Goal: Transaction & Acquisition: Purchase product/service

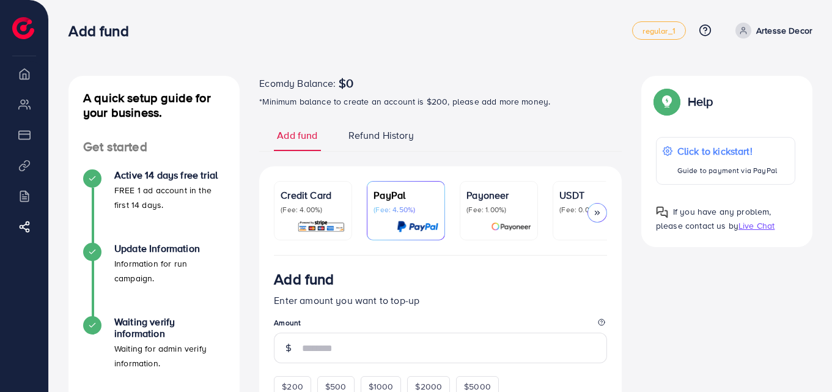
click at [405, 277] on div "Add fund" at bounding box center [440, 281] width 333 height 23
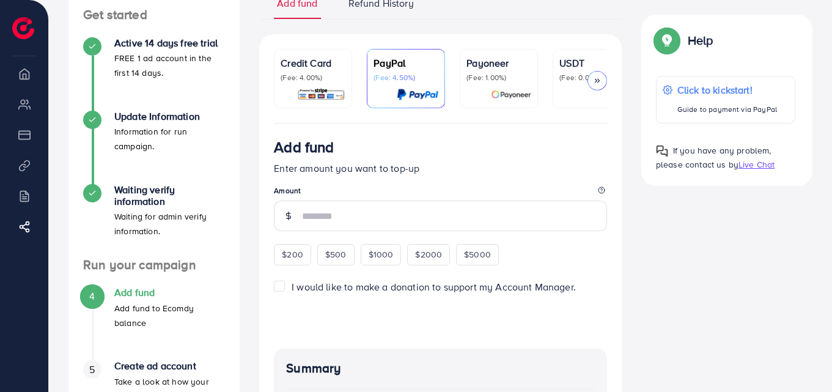
scroll to position [141, 0]
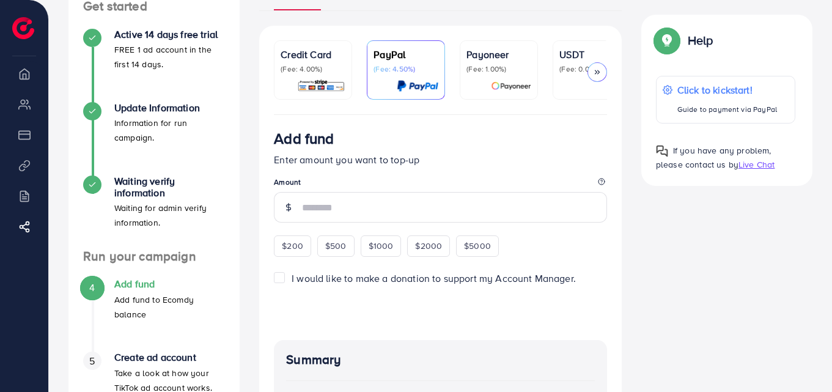
click at [324, 89] on img at bounding box center [321, 86] width 48 height 14
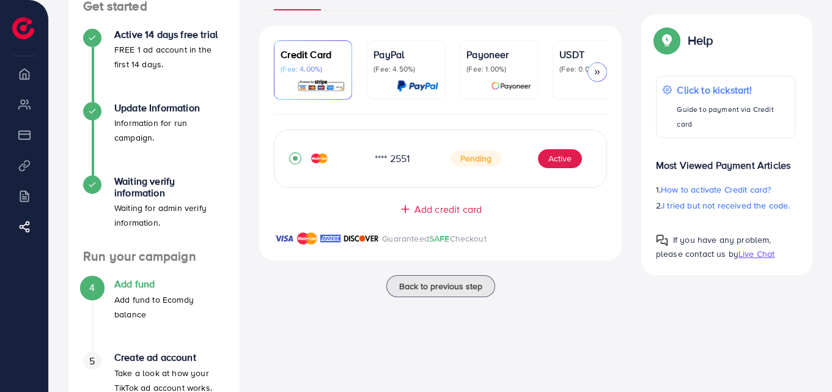
click at [389, 65] on p "(Fee: 4.50%)" at bounding box center [405, 69] width 65 height 10
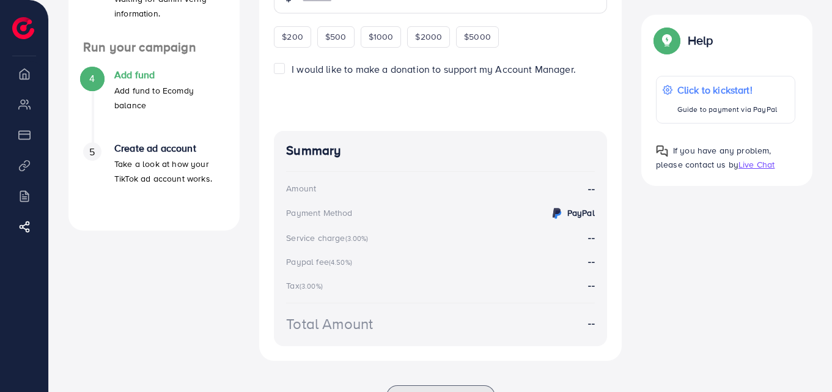
scroll to position [355, 0]
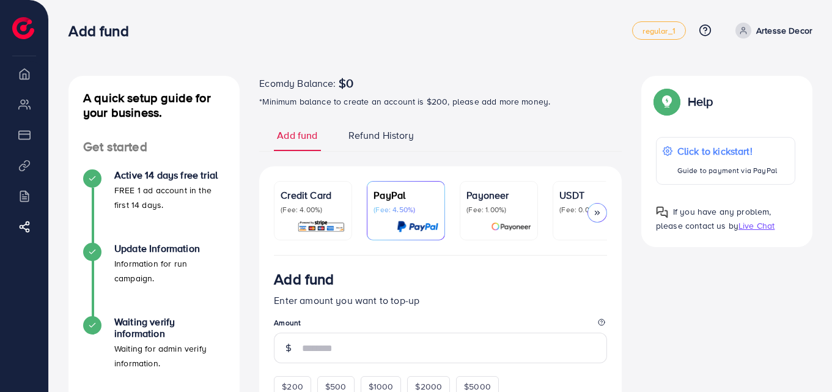
click at [595, 215] on polyline at bounding box center [596, 213] width 2 height 4
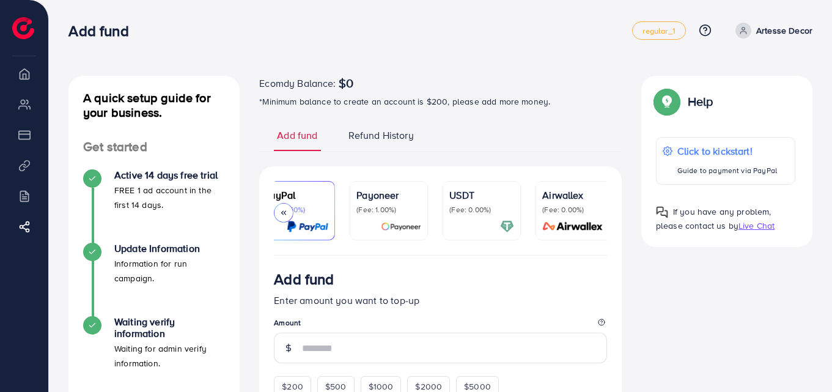
scroll to position [0, 117]
click at [370, 203] on div "Payoneer (Fee: 1.00%)" at bounding box center [382, 201] width 65 height 27
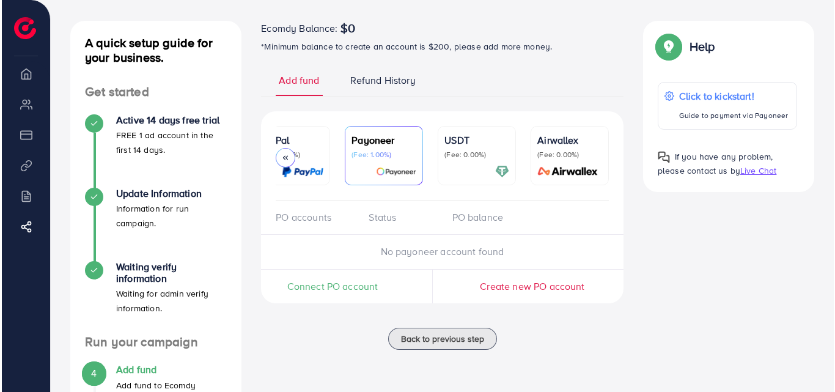
scroll to position [57, 0]
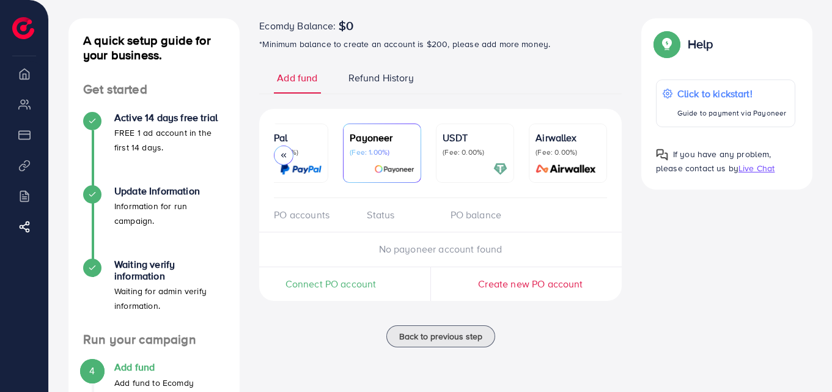
click at [424, 255] on span "No payoneer account found" at bounding box center [440, 248] width 123 height 13
click at [461, 222] on div "PO balance" at bounding box center [482, 215] width 83 height 14
click at [482, 147] on p "(Fee: 0.00%)" at bounding box center [475, 152] width 65 height 10
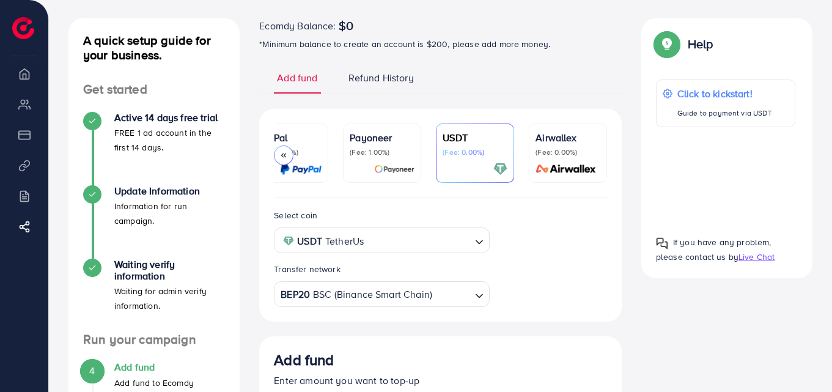
click at [714, 172] on div at bounding box center [725, 176] width 139 height 78
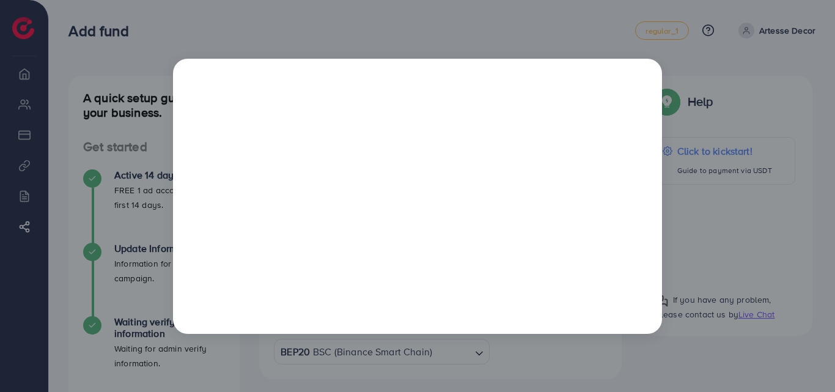
click at [708, 123] on div at bounding box center [417, 196] width 835 height 392
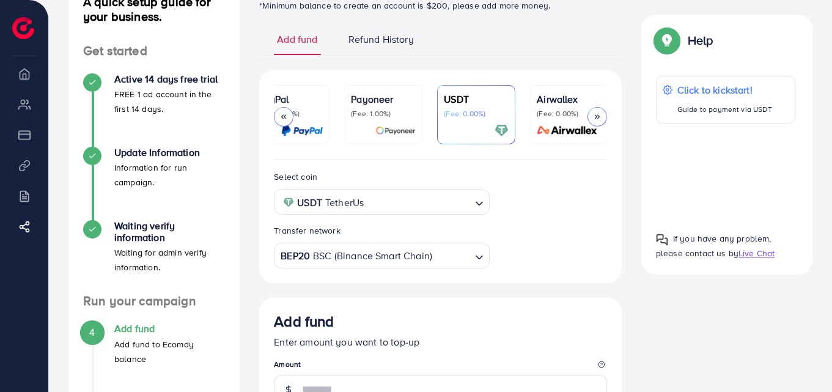
scroll to position [99, 0]
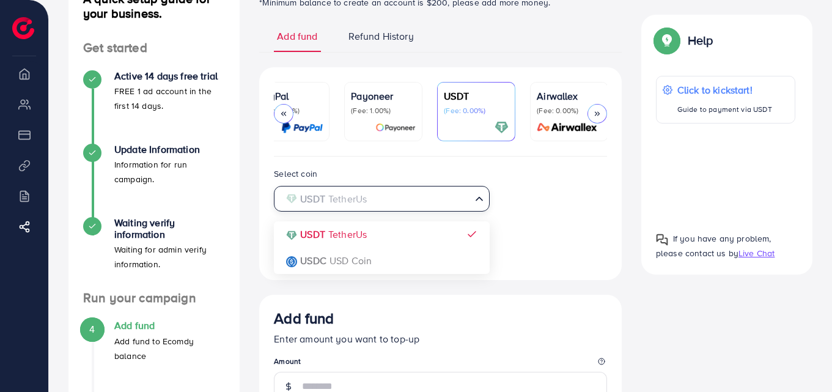
click at [480, 205] on icon "Search for option" at bounding box center [479, 199] width 12 height 12
click at [480, 207] on span "Search for option" at bounding box center [479, 200] width 12 height 14
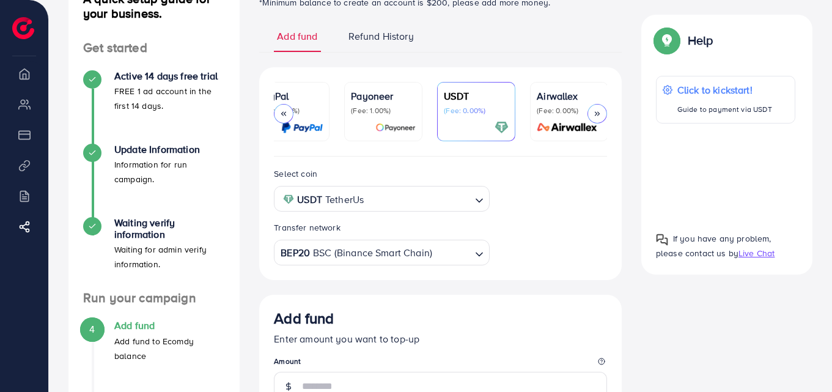
click at [438, 259] on input "Search for option" at bounding box center [451, 252] width 37 height 19
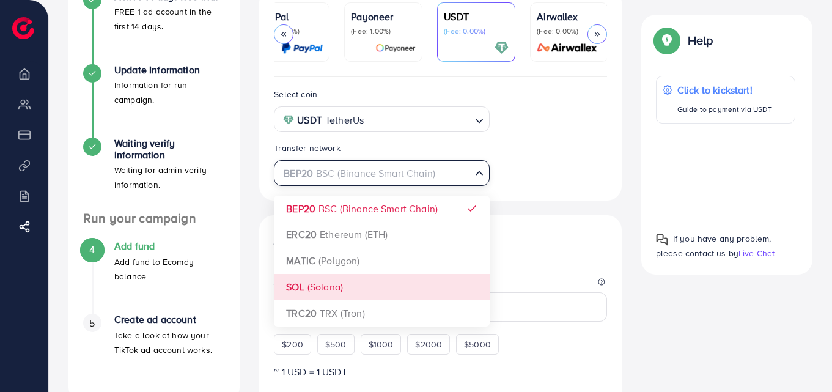
scroll to position [179, 0]
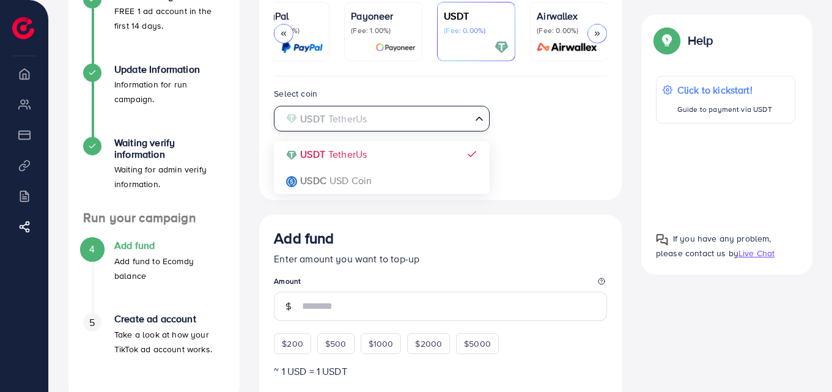
click at [437, 116] on input "Search for option" at bounding box center [374, 118] width 190 height 19
click at [419, 155] on div "Select coin USDT TetherUs Loading... USDT TetherUs USDC USD Coin Transfer netwo…" at bounding box center [440, 135] width 353 height 98
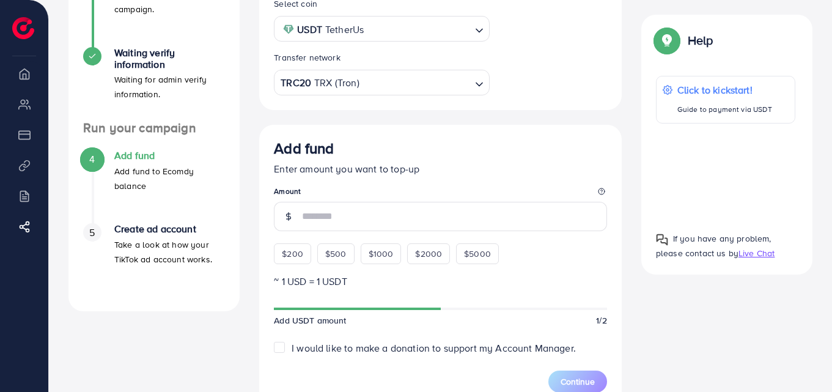
scroll to position [271, 0]
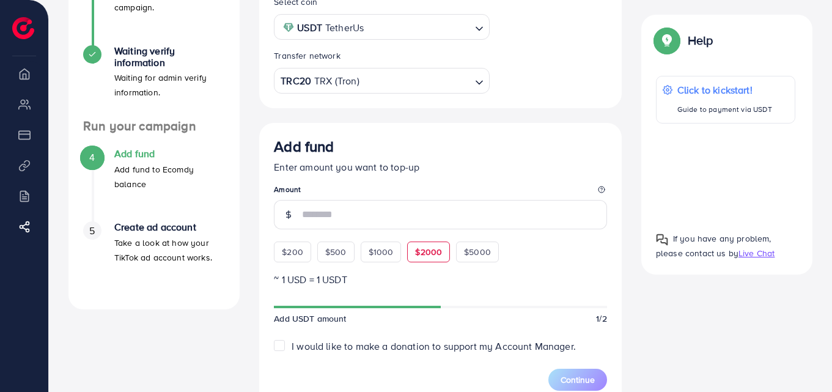
click at [417, 258] on span "$2000" at bounding box center [428, 252] width 27 height 12
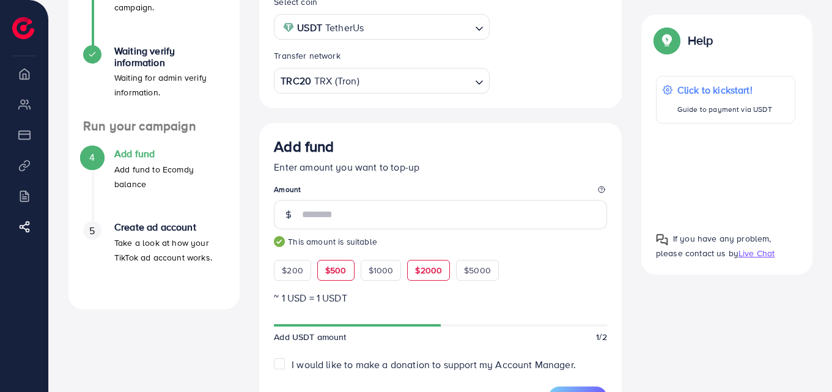
click at [339, 274] on span "$500" at bounding box center [335, 270] width 21 height 12
click at [297, 274] on span "$200" at bounding box center [292, 270] width 21 height 12
type input "***"
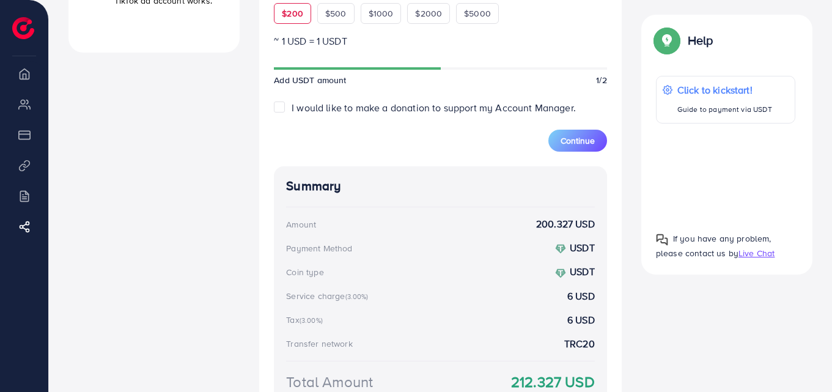
scroll to position [528, 0]
click at [581, 145] on span "Continue" at bounding box center [577, 140] width 34 height 12
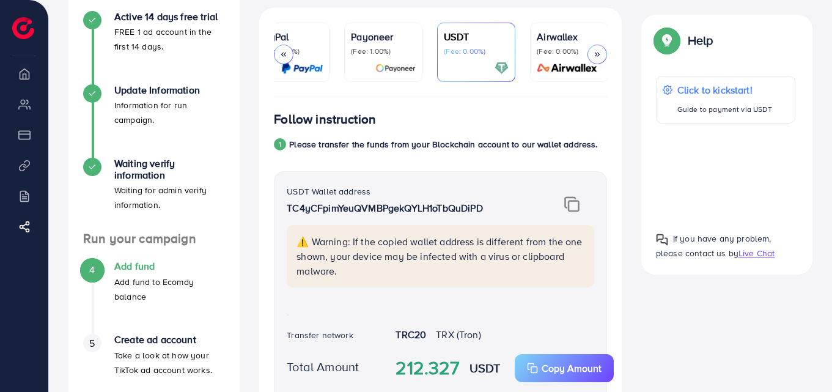
scroll to position [158, 0]
click at [573, 209] on img at bounding box center [571, 205] width 15 height 16
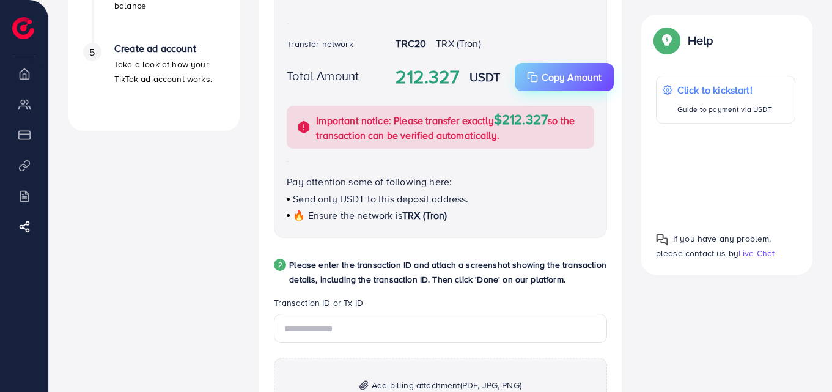
scroll to position [450, 0]
click at [581, 94] on div "Total Amount 212.327 USDT Copy Amount Copy Important notice: Please transfer ex…" at bounding box center [440, 105] width 327 height 86
click at [587, 71] on p "Copy Amount" at bounding box center [572, 75] width 60 height 15
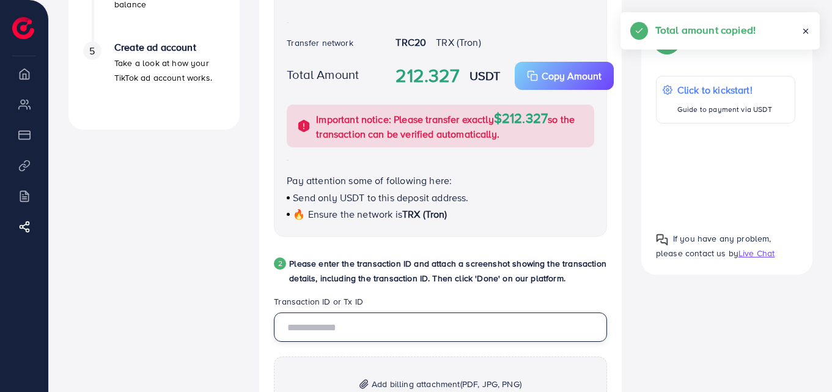
click at [399, 325] on input "text" at bounding box center [440, 326] width 333 height 29
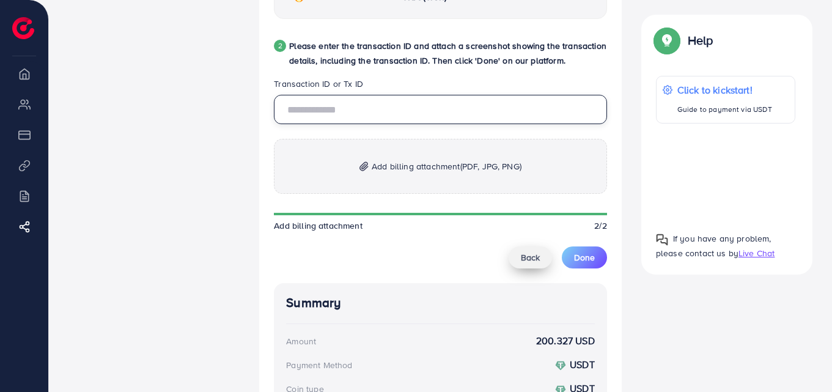
scroll to position [673, 0]
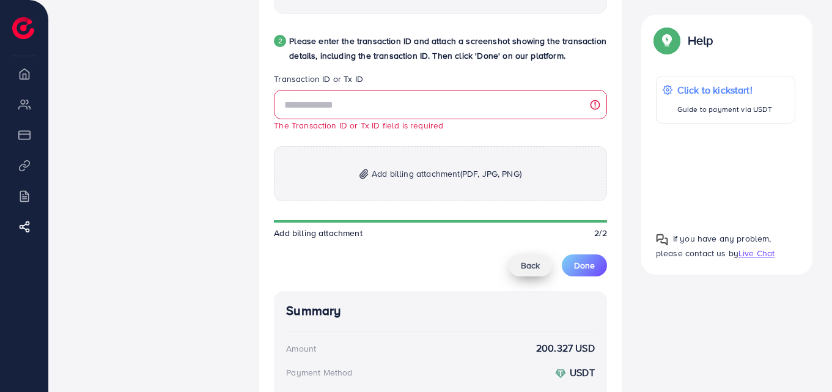
click at [526, 259] on button "Back" at bounding box center [530, 265] width 43 height 22
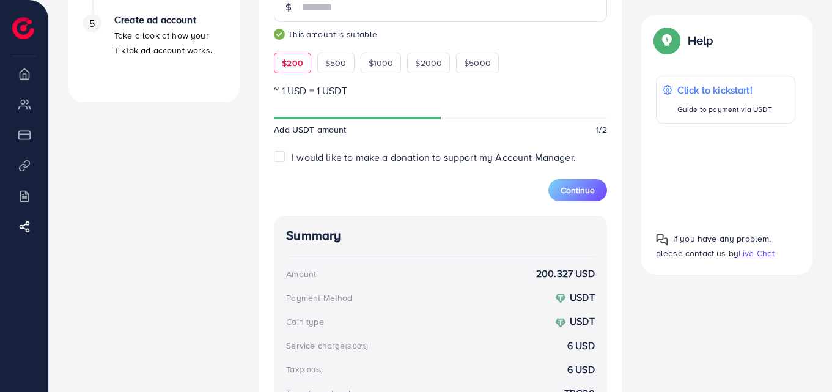
scroll to position [498, 0]
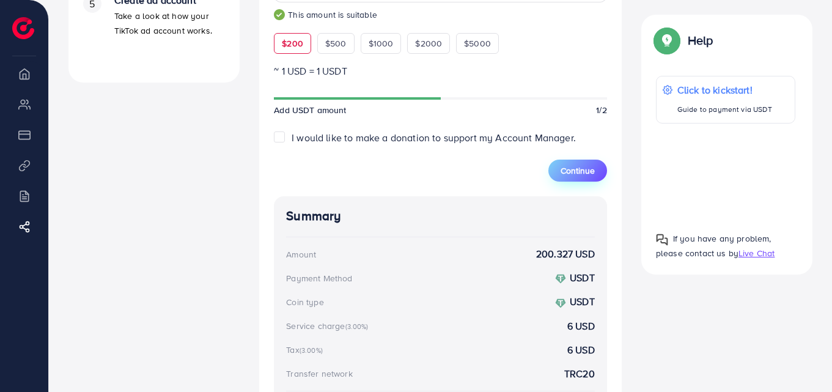
click at [584, 180] on button "Continue" at bounding box center [577, 171] width 59 height 22
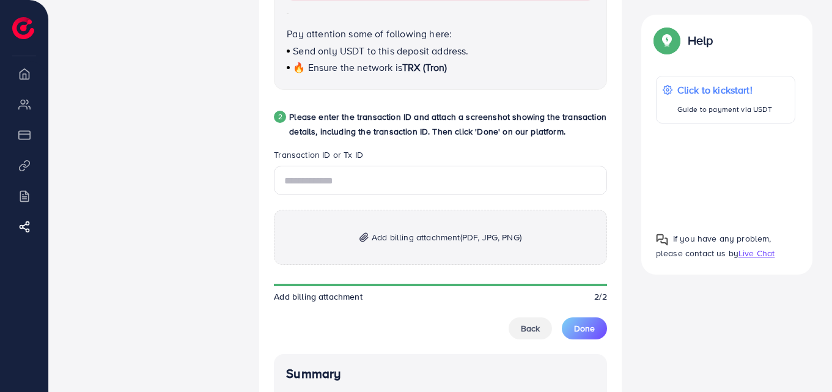
scroll to position [708, 0]
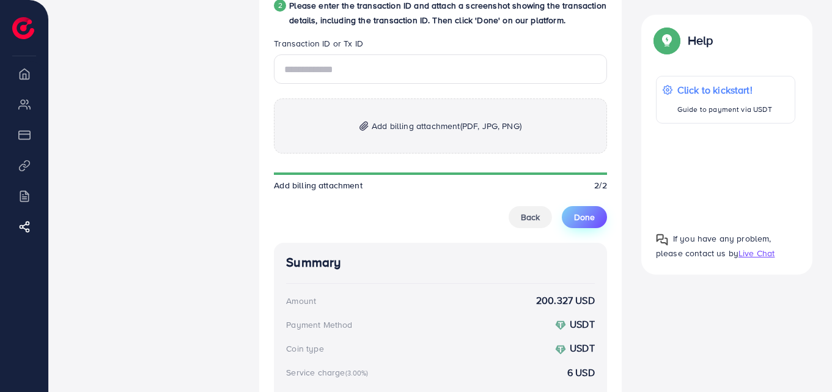
click at [597, 225] on button "Done" at bounding box center [584, 217] width 45 height 22
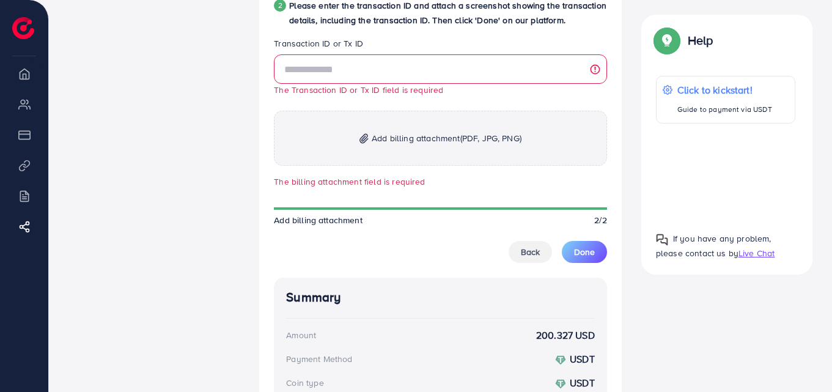
click at [368, 88] on small "The Transaction ID or Tx ID field is required" at bounding box center [358, 90] width 169 height 12
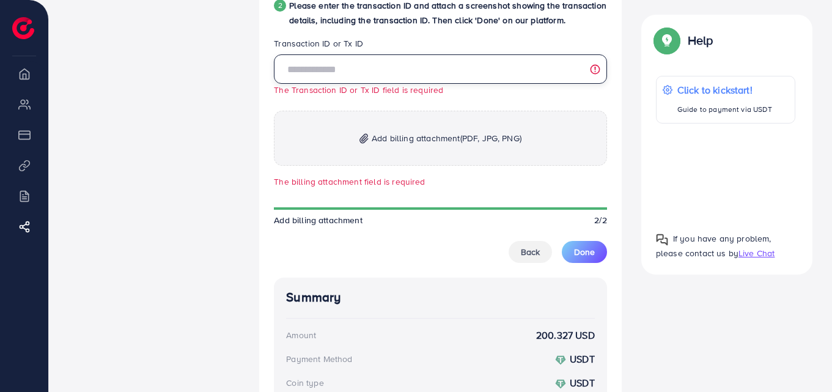
click at [371, 84] on input "text" at bounding box center [440, 68] width 333 height 29
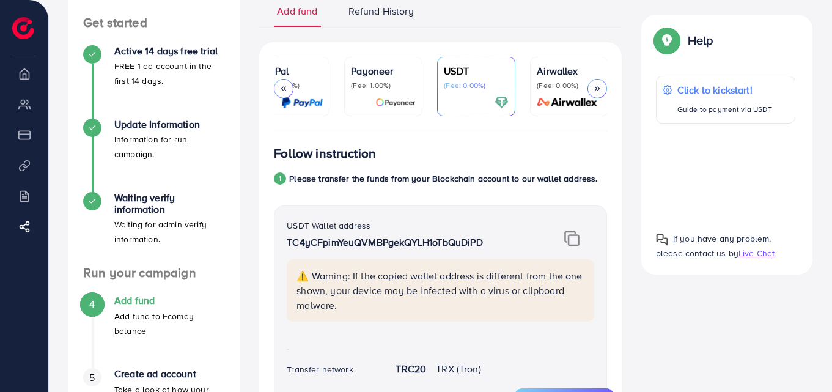
scroll to position [101, 0]
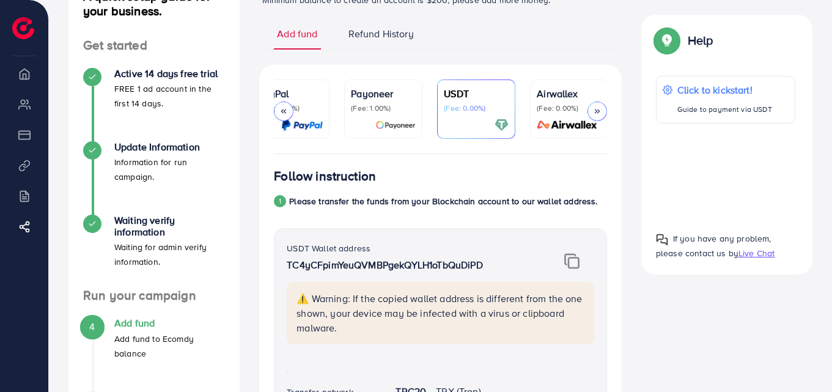
click at [284, 110] on icon at bounding box center [283, 111] width 9 height 9
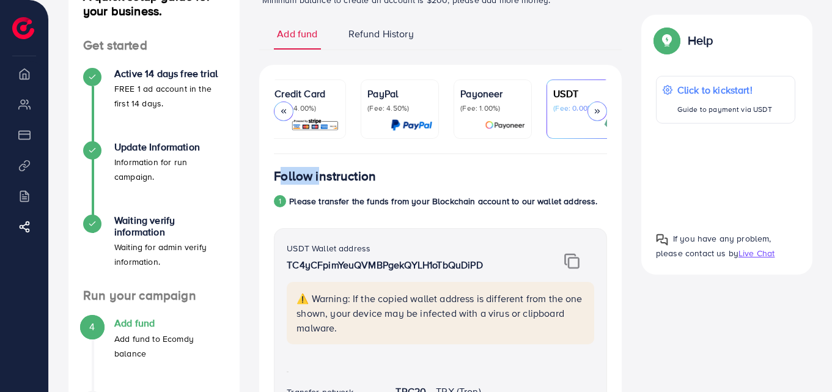
scroll to position [0, 0]
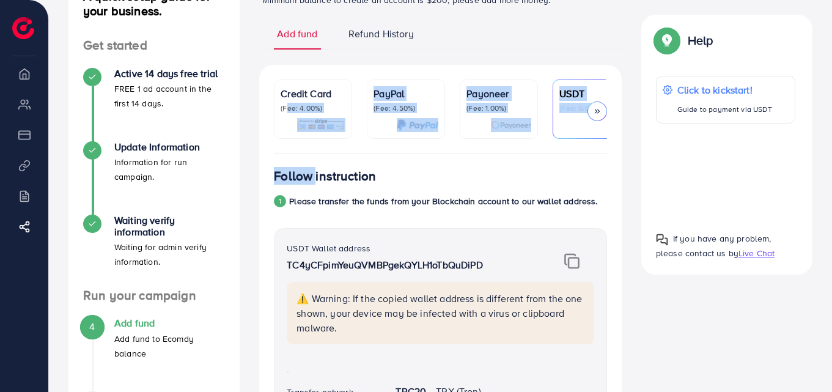
click at [284, 110] on p "(Fee: 4.00%)" at bounding box center [313, 108] width 65 height 10
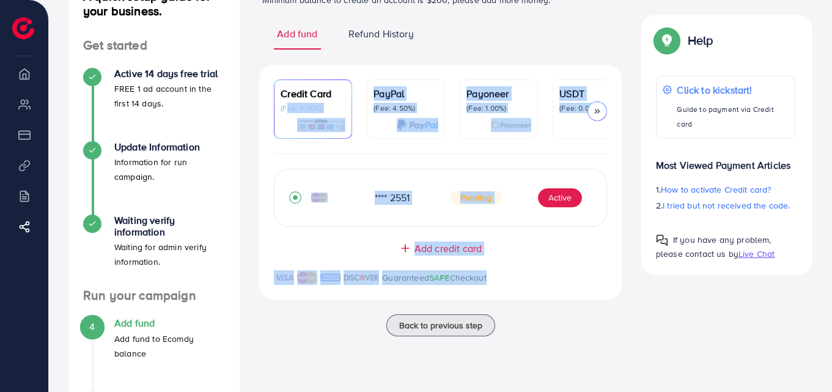
click at [284, 110] on p "(Fee: 4.00%)" at bounding box center [313, 108] width 65 height 10
click at [301, 111] on p "(Fee: 4.00%)" at bounding box center [313, 108] width 65 height 10
click at [332, 324] on div "Back to previous step" at bounding box center [440, 325] width 362 height 22
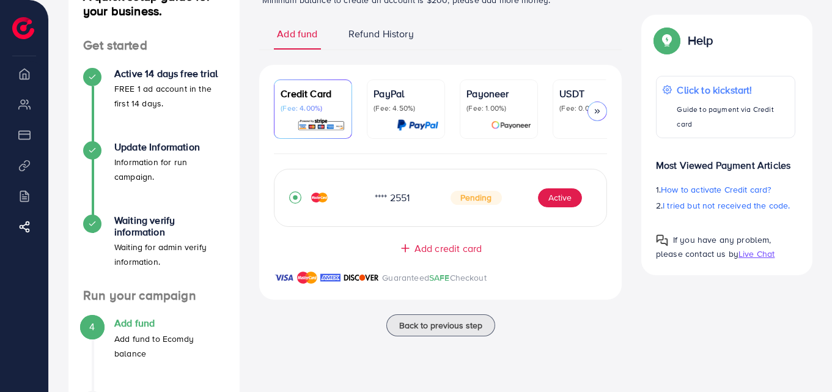
click at [378, 133] on link "PayPal (Fee: 4.50%)" at bounding box center [406, 108] width 78 height 59
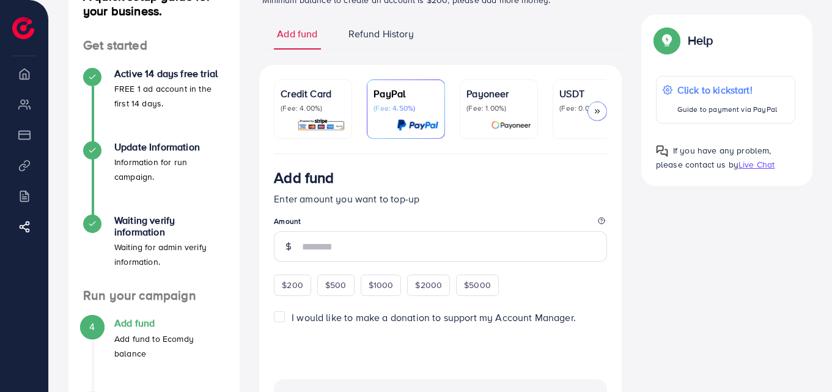
click at [308, 133] on link "Credit Card (Fee: 4.00%)" at bounding box center [313, 108] width 78 height 59
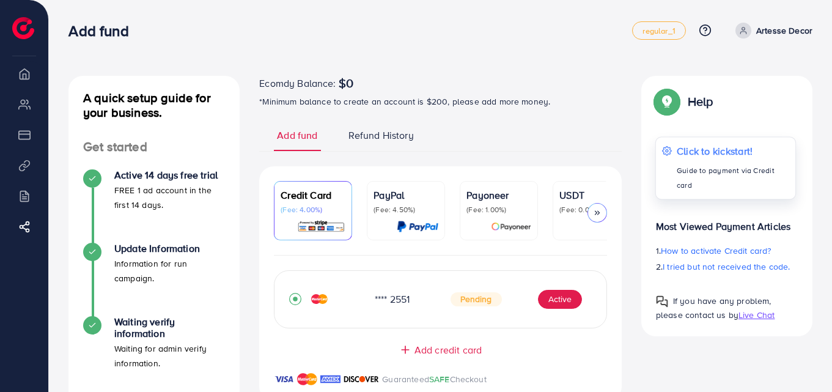
click at [675, 158] on div "Click to kickstart! Guide to payment via Credit card" at bounding box center [725, 167] width 141 height 63
click at [660, 35] on span "regular_1" at bounding box center [658, 31] width 32 height 8
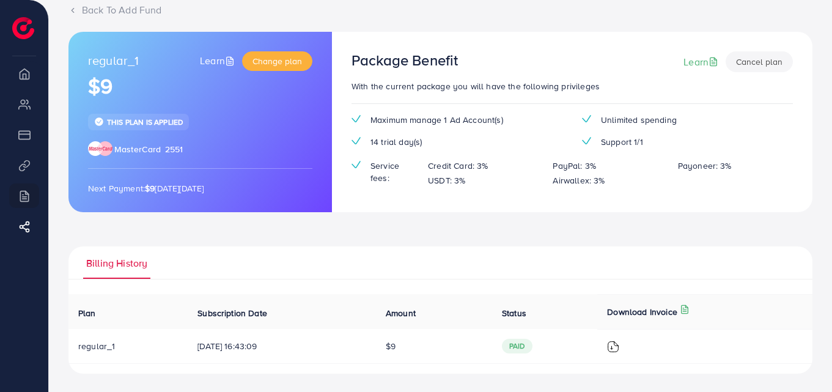
scroll to position [88, 0]
click at [284, 61] on span "Change plan" at bounding box center [277, 60] width 50 height 12
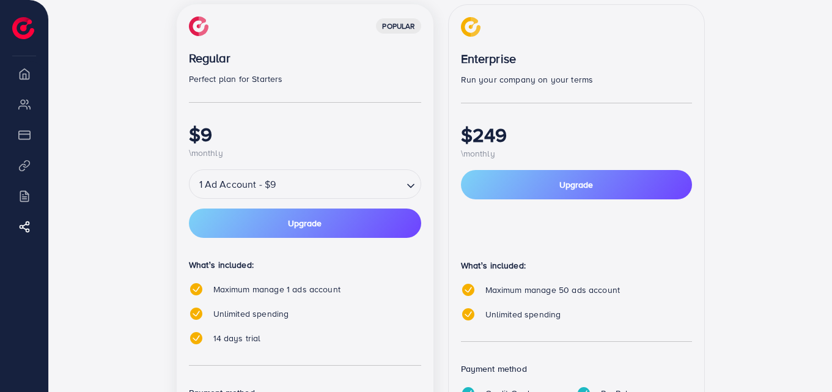
scroll to position [220, 0]
drag, startPoint x: 312, startPoint y: 58, endPoint x: 158, endPoint y: 244, distance: 241.0
click at [158, 244] on div "popular Regular Perfect plan for Starters $9 \monthly 1 Ad Account - $9 Loading…" at bounding box center [440, 258] width 733 height 506
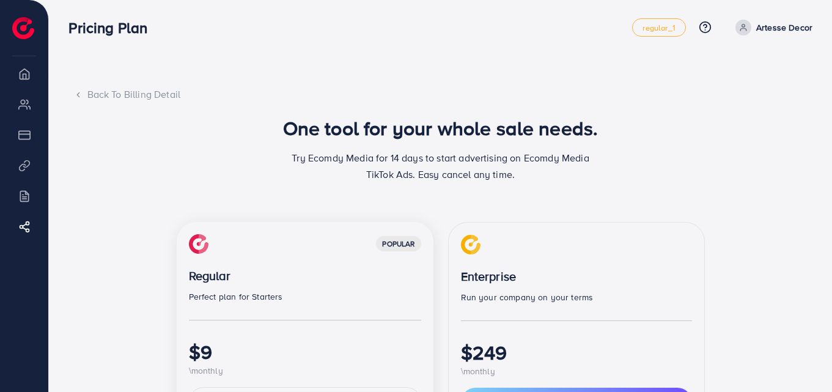
scroll to position [0, 0]
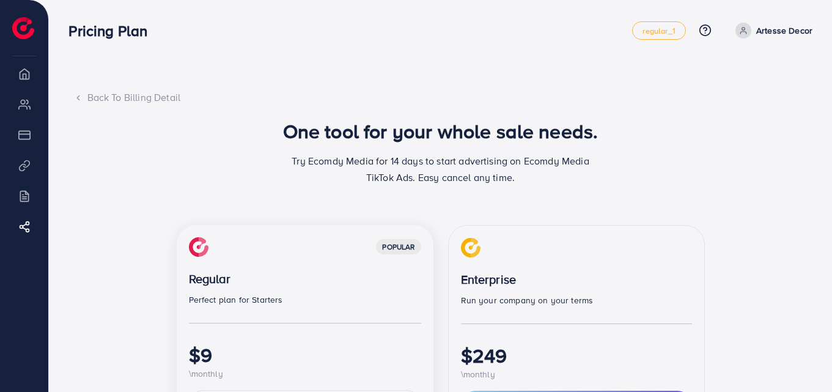
click at [77, 95] on icon at bounding box center [78, 98] width 9 height 9
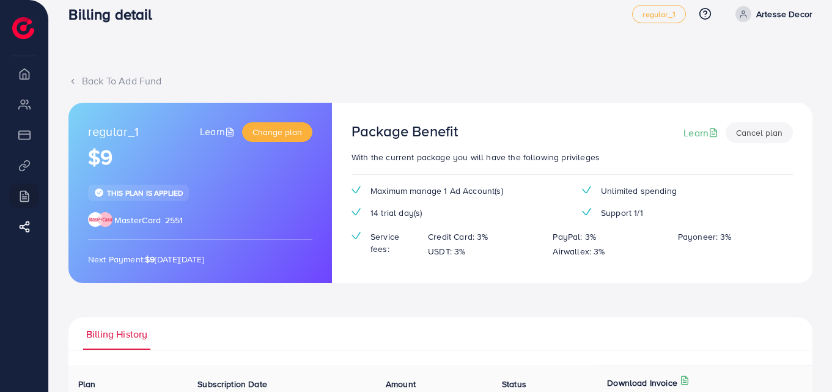
scroll to position [33, 0]
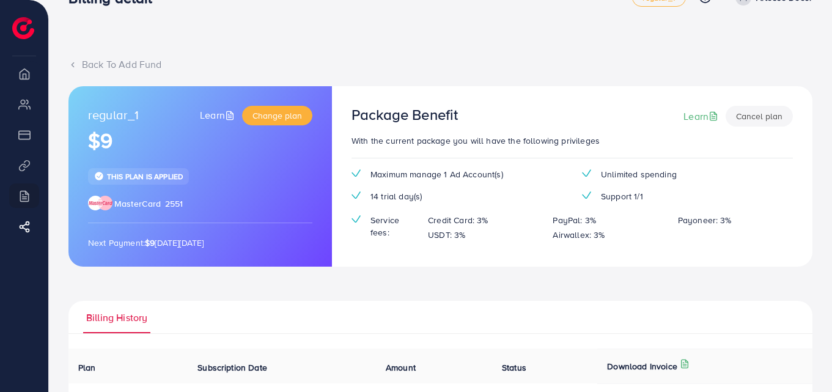
click at [158, 172] on span "This plan is applied" at bounding box center [145, 176] width 76 height 10
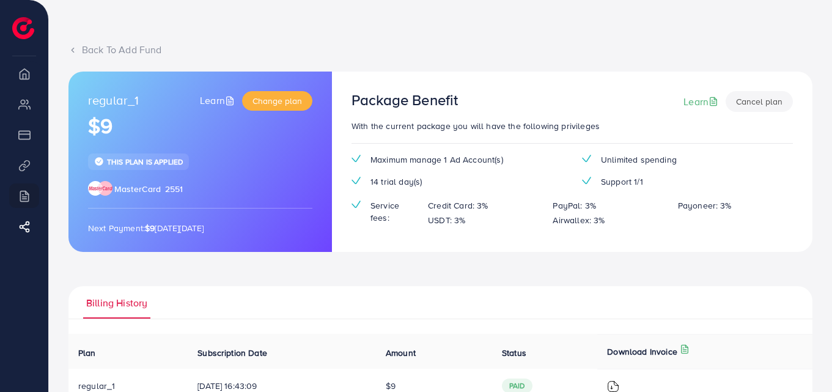
scroll to position [0, 0]
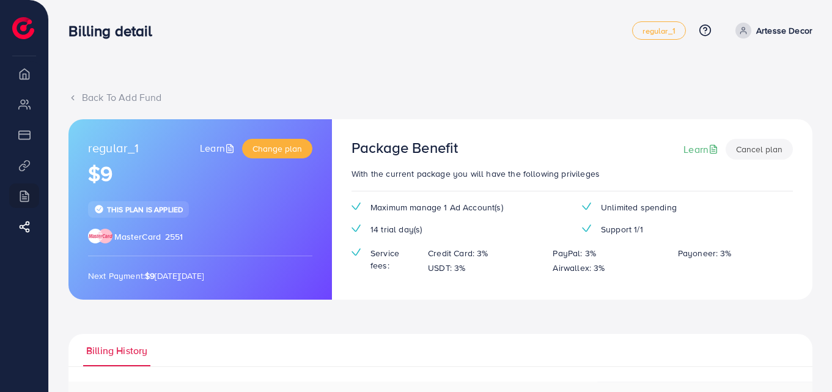
click at [76, 94] on icon at bounding box center [72, 98] width 9 height 9
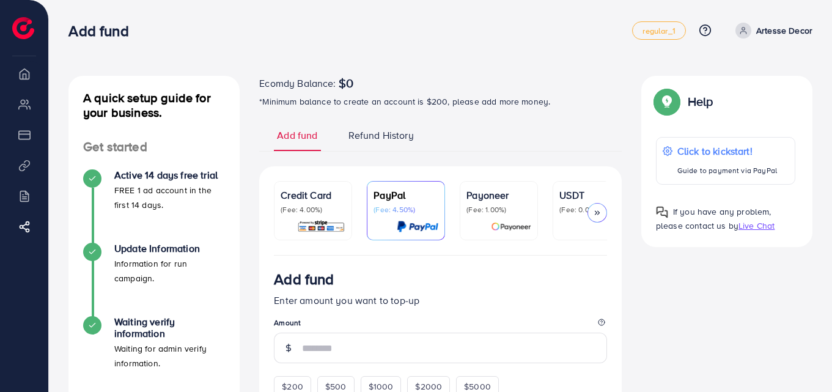
click at [361, 137] on span "Refund History" at bounding box center [380, 135] width 65 height 14
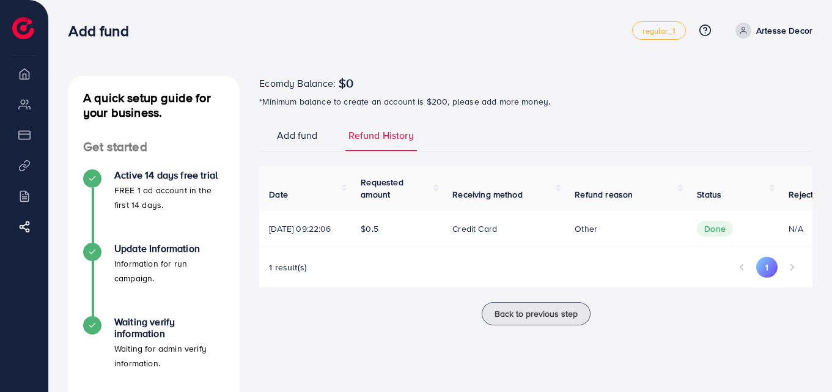
click at [299, 131] on span "Add fund" at bounding box center [297, 135] width 40 height 14
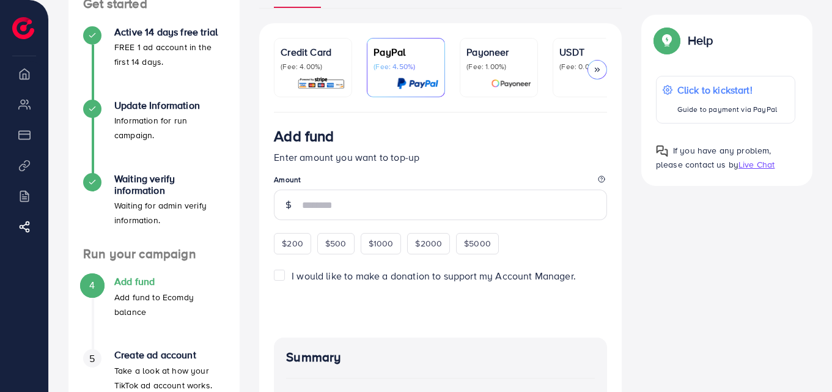
scroll to position [164, 0]
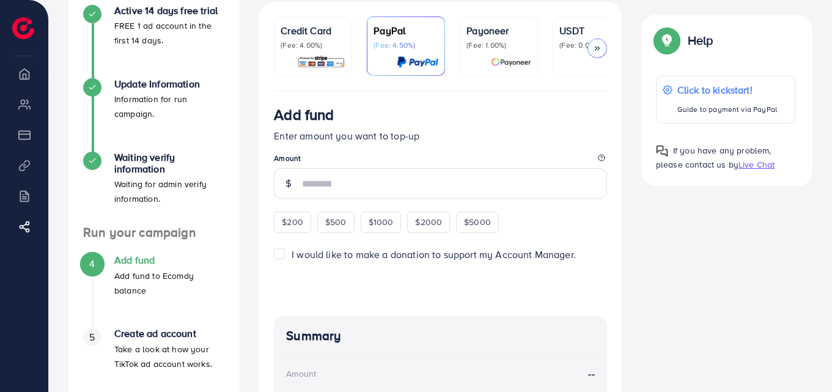
click at [292, 259] on label "I would like to make a donation to support my Account Manager." at bounding box center [434, 255] width 284 height 14
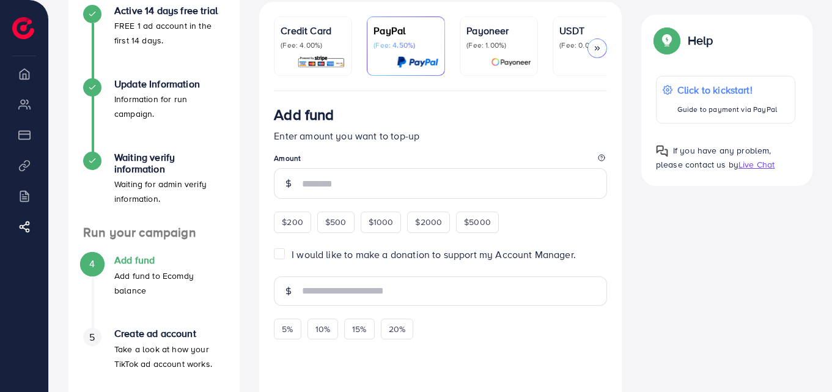
click at [292, 256] on label "I would like to make a donation to support my Account Manager." at bounding box center [434, 255] width 284 height 14
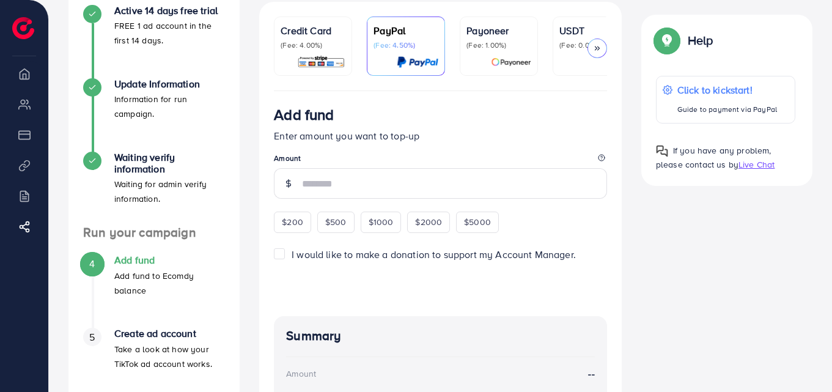
click at [293, 51] on div "Credit Card (Fee: 4.00%)" at bounding box center [313, 46] width 65 height 46
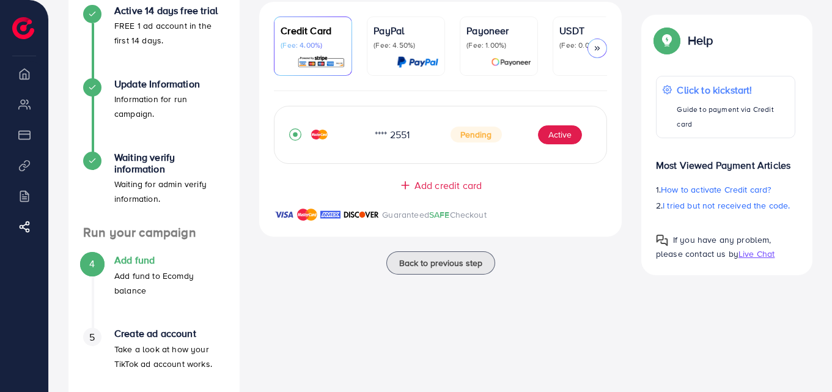
click at [378, 58] on div at bounding box center [405, 62] width 65 height 14
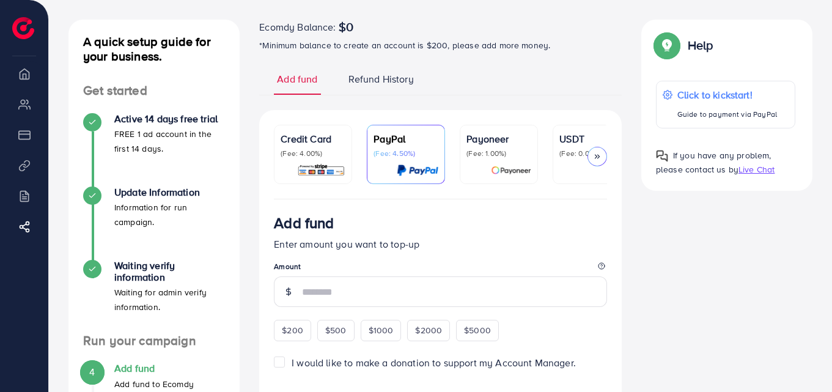
scroll to position [57, 0]
drag, startPoint x: 352, startPoint y: 212, endPoint x: 20, endPoint y: 29, distance: 378.9
click at [20, 29] on div "Add fund regular_1 Help Center Contact Support Plans and Pricing Term and polic…" at bounding box center [416, 338] width 832 height 791
click at [20, 29] on img at bounding box center [23, 28] width 22 height 22
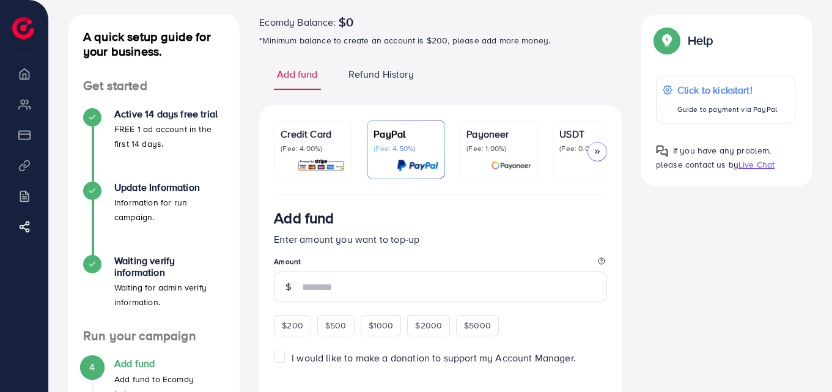
scroll to position [59, 0]
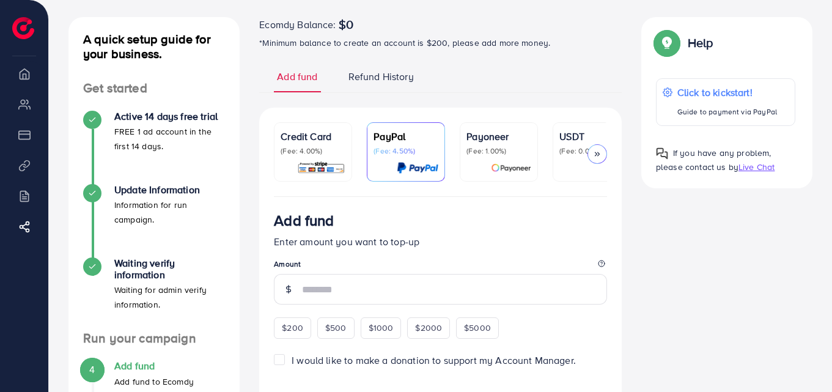
click at [333, 165] on img at bounding box center [321, 168] width 48 height 14
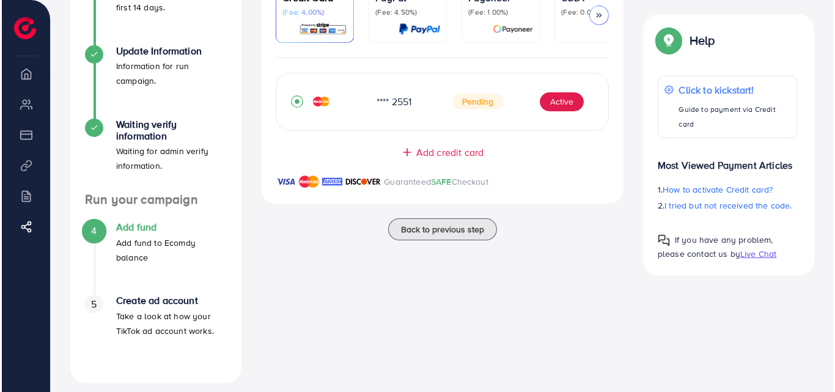
scroll to position [208, 0]
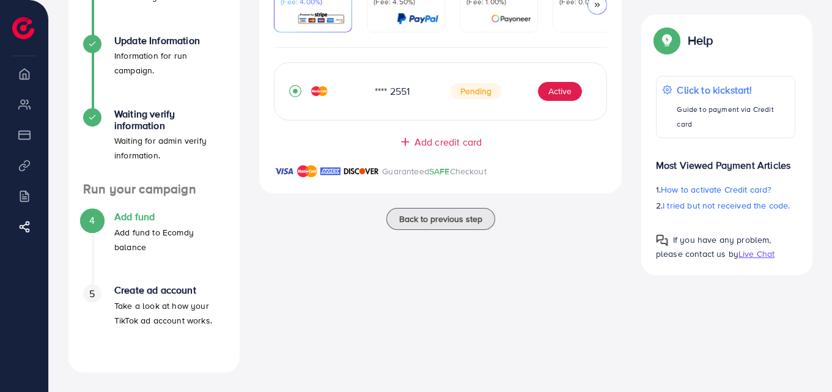
click at [160, 299] on p "Take a look at how your TikTok ad account works." at bounding box center [169, 312] width 111 height 29
click at [155, 240] on p "Add fund to Ecomdy balance" at bounding box center [169, 239] width 111 height 29
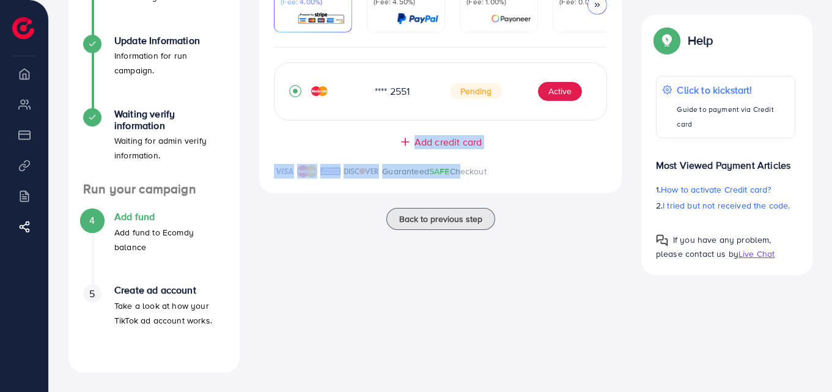
drag, startPoint x: 458, startPoint y: 162, endPoint x: 531, endPoint y: 112, distance: 87.5
click at [531, 112] on div "**** 2551 Pending Active Add credit card Guaranteed SAFE Checkout" at bounding box center [440, 120] width 362 height 145
click at [557, 100] on button "Active" at bounding box center [560, 92] width 44 height 20
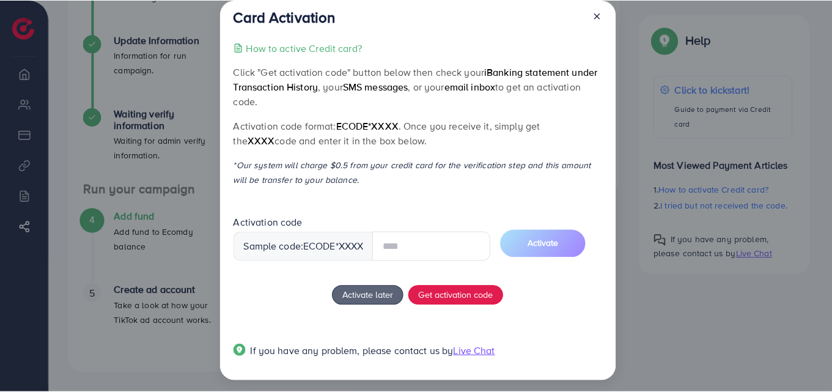
scroll to position [23, 0]
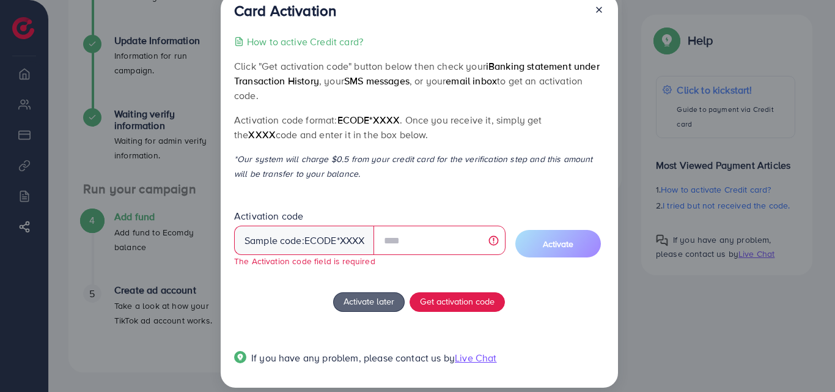
click at [594, 8] on icon at bounding box center [599, 10] width 10 height 10
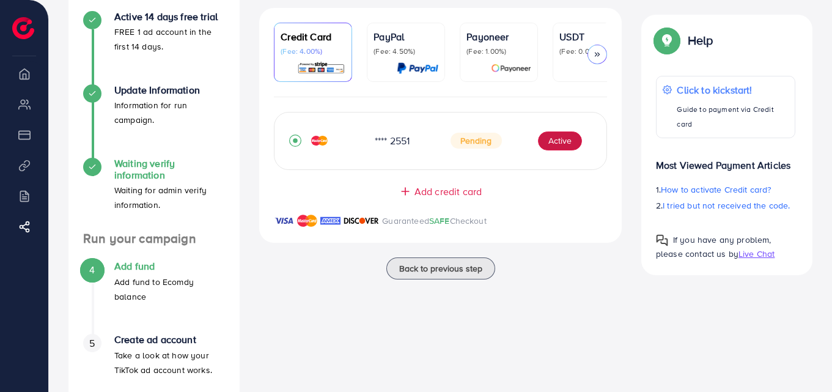
scroll to position [156, 0]
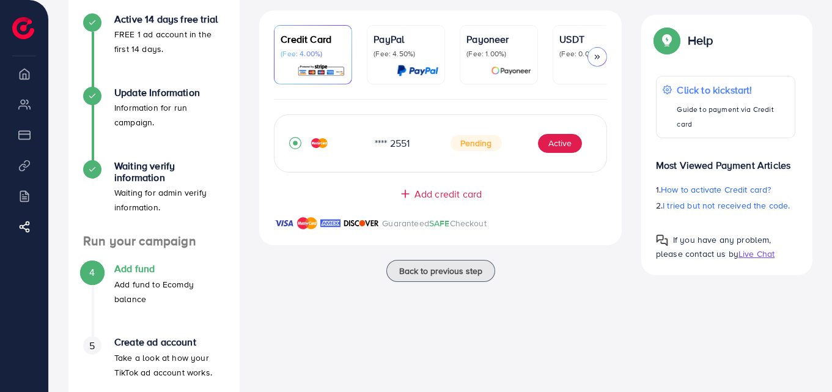
click at [18, 171] on li "Product Links" at bounding box center [24, 165] width 48 height 24
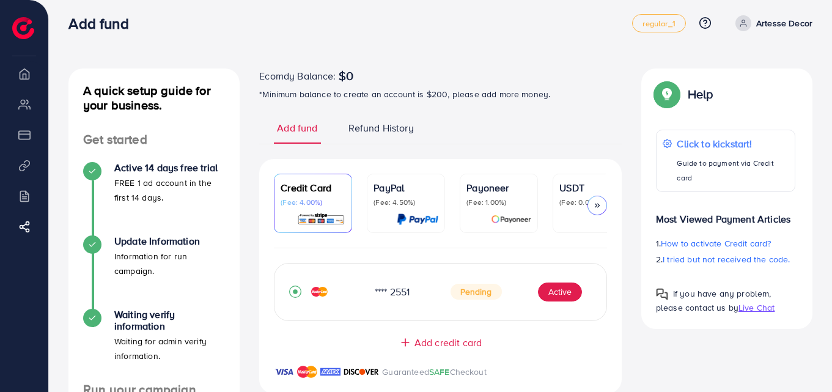
scroll to position [0, 0]
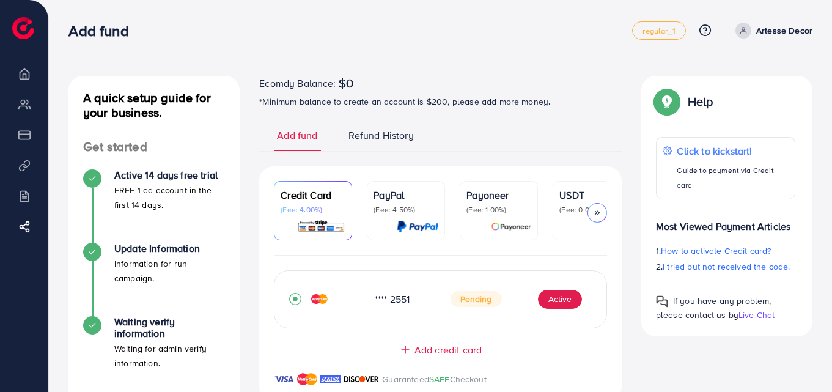
click at [388, 193] on p "PayPal" at bounding box center [405, 195] width 65 height 15
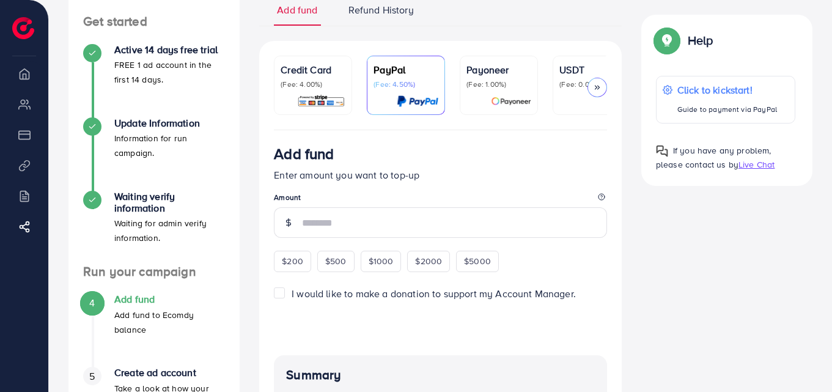
scroll to position [133, 0]
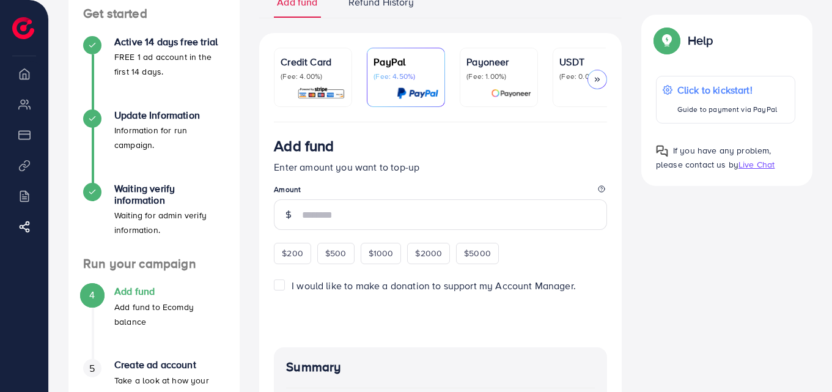
click at [480, 84] on div "Payoneer (Fee: 1.00%)" at bounding box center [498, 77] width 65 height 46
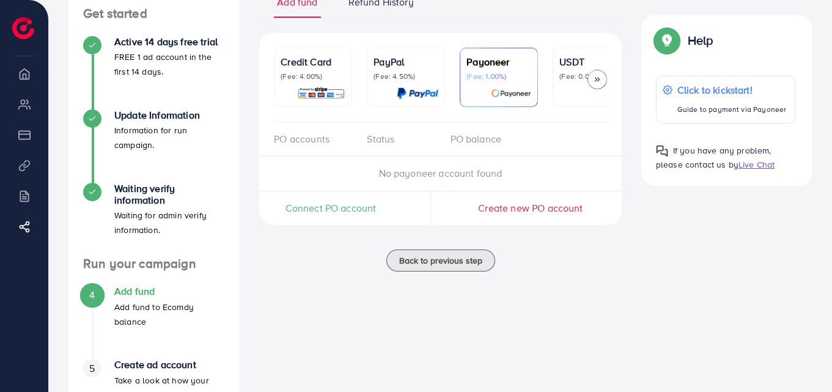
click at [564, 75] on p "(Fee: 0.00%)" at bounding box center [591, 77] width 65 height 10
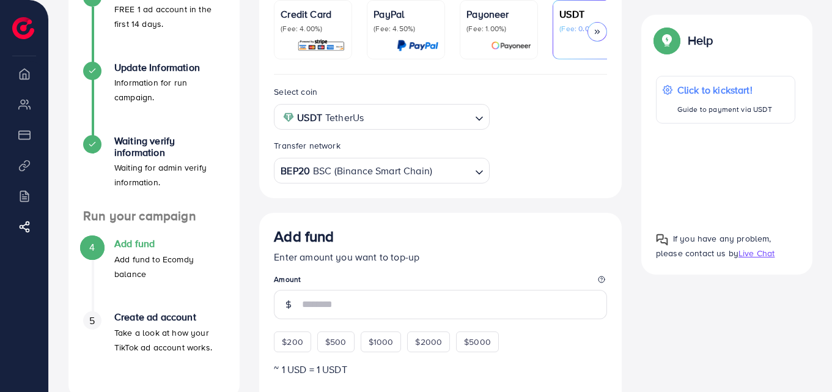
scroll to position [178, 0]
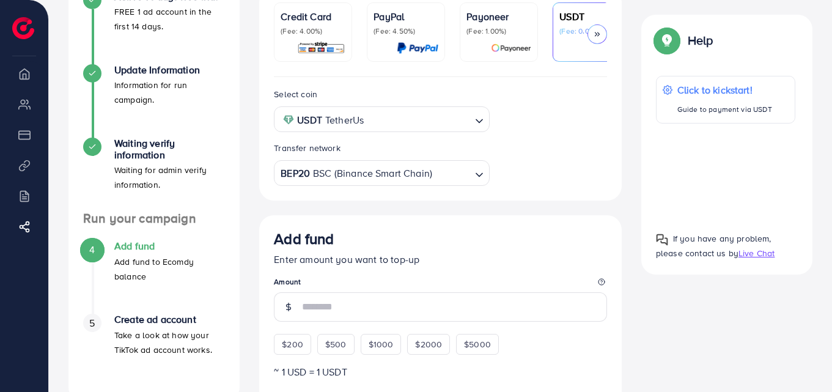
click at [600, 36] on icon at bounding box center [597, 34] width 9 height 9
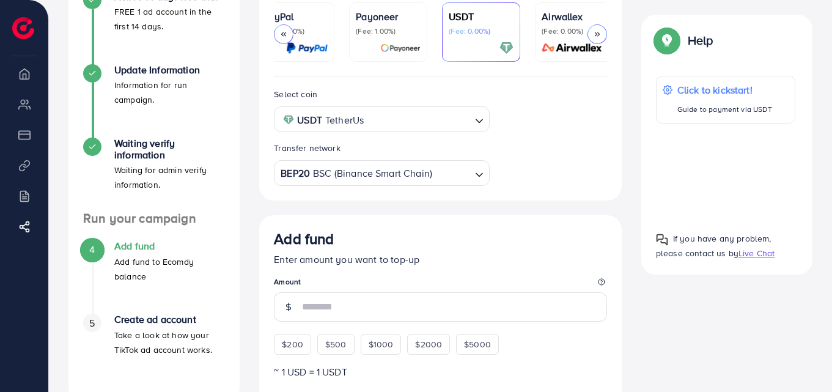
scroll to position [0, 117]
click at [555, 50] on img at bounding box center [566, 48] width 68 height 14
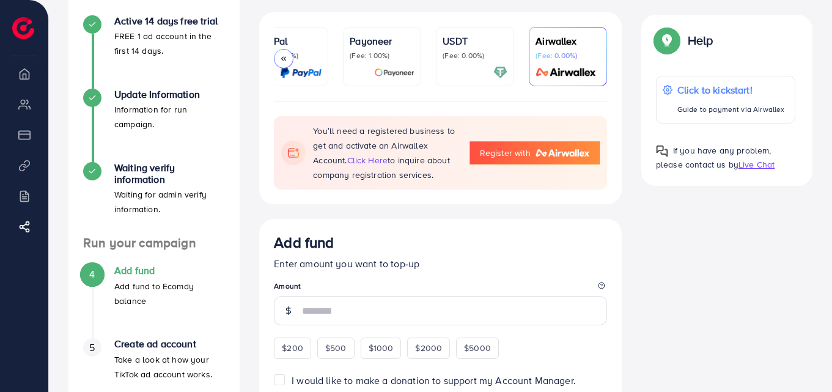
scroll to position [151, 0]
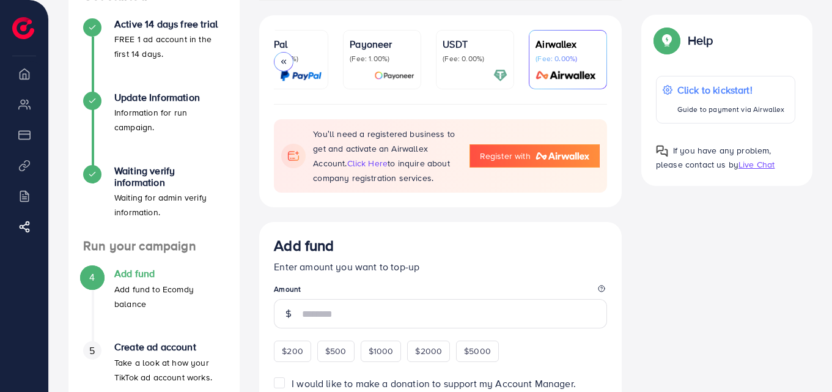
click at [476, 82] on div at bounding box center [475, 75] width 65 height 14
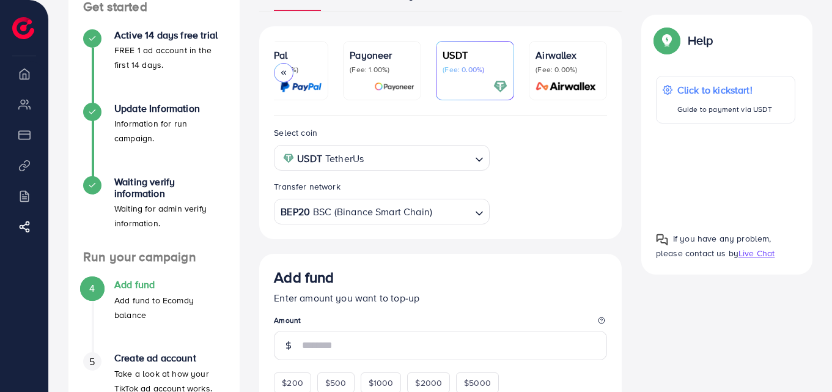
scroll to position [138, 0]
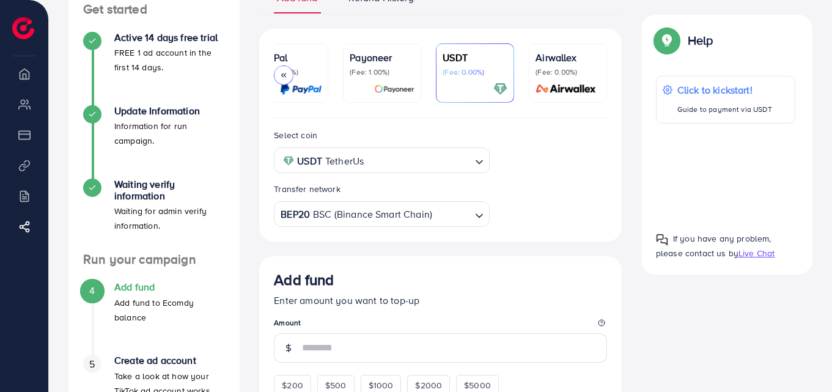
click at [394, 76] on p "(Fee: 1.00%)" at bounding box center [382, 72] width 65 height 10
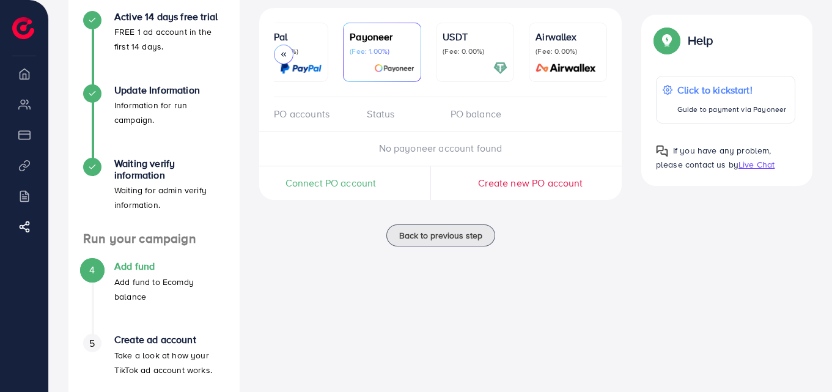
scroll to position [175, 0]
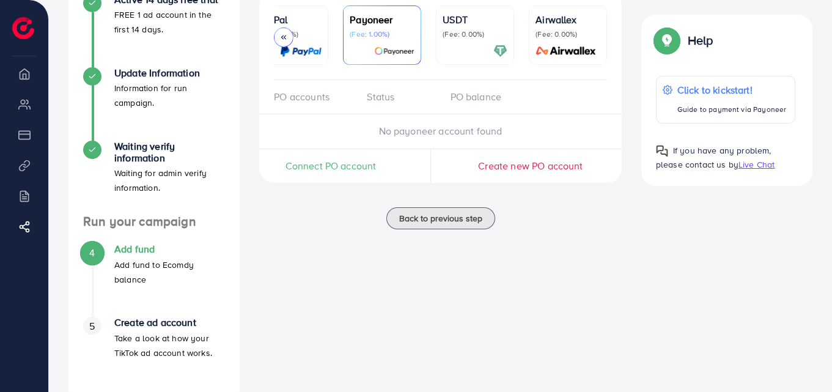
click at [315, 28] on div "PayPal (Fee: 4.50%)" at bounding box center [289, 25] width 65 height 27
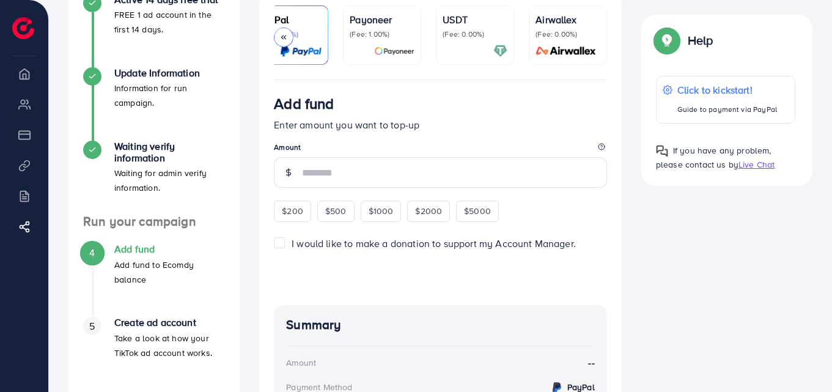
click at [283, 37] on icon at bounding box center [283, 37] width 9 height 9
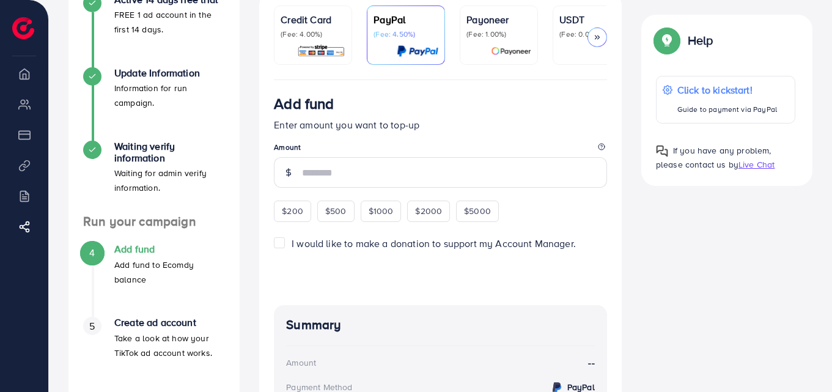
click at [310, 47] on img at bounding box center [321, 51] width 48 height 14
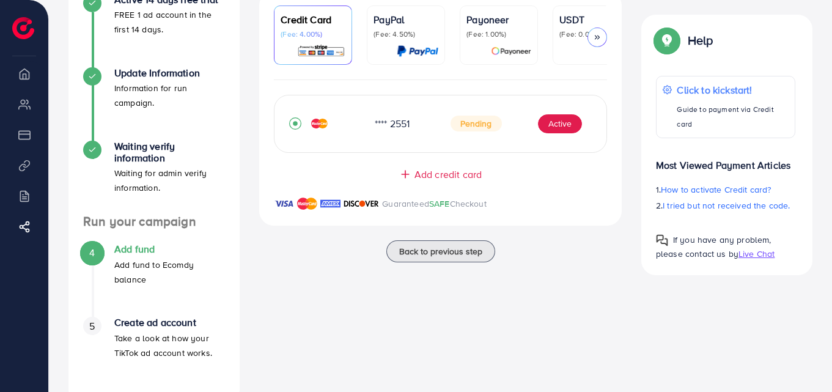
click at [369, 42] on link "PayPal (Fee: 4.50%)" at bounding box center [406, 35] width 78 height 59
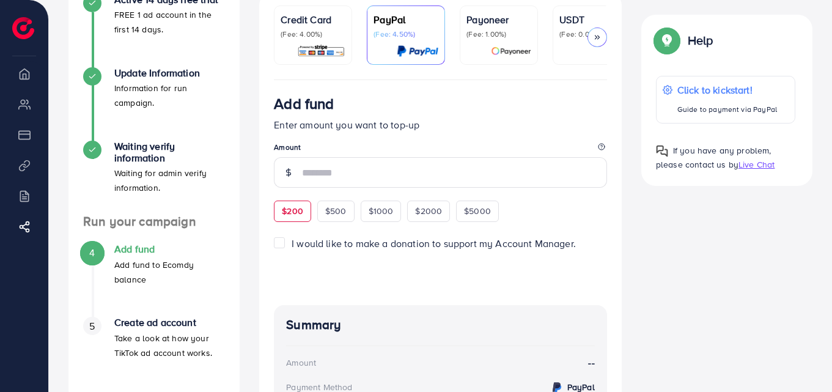
click at [309, 215] on div "$200" at bounding box center [292, 210] width 37 height 21
type input "***"
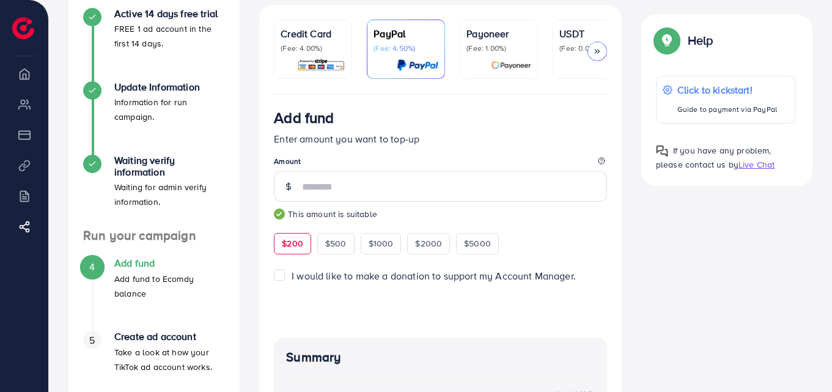
scroll to position [160, 0]
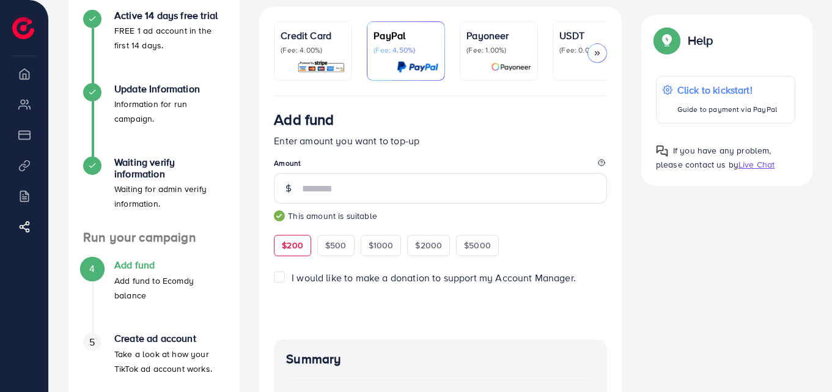
click at [552, 56] on ul "Credit Card (Fee: 4.00%) PayPal (Fee: 4.50%) Payoneer (Fee: 1.00%) USDT (Fee: 0…" at bounding box center [440, 58] width 333 height 75
click at [568, 54] on p "(Fee: 0.00%)" at bounding box center [591, 50] width 65 height 10
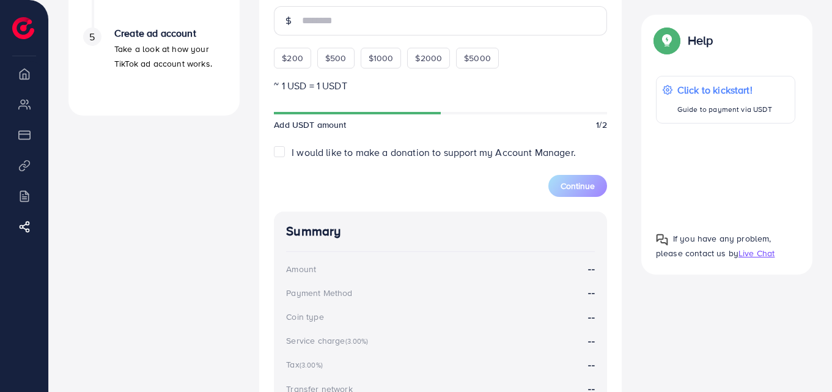
scroll to position [469, 0]
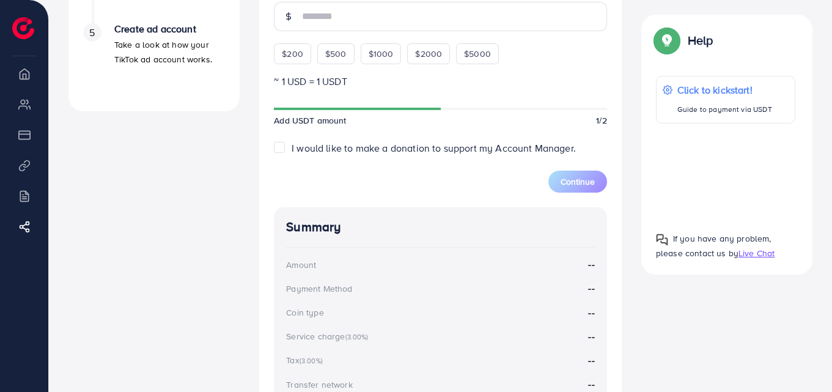
click at [541, 120] on div "Add USDT amount 1/2" at bounding box center [440, 120] width 333 height 12
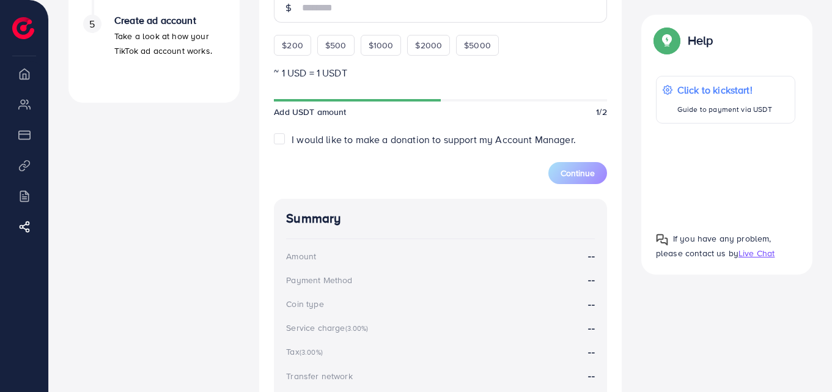
scroll to position [477, 0]
click at [295, 55] on div "$200" at bounding box center [292, 45] width 37 height 21
type input "***"
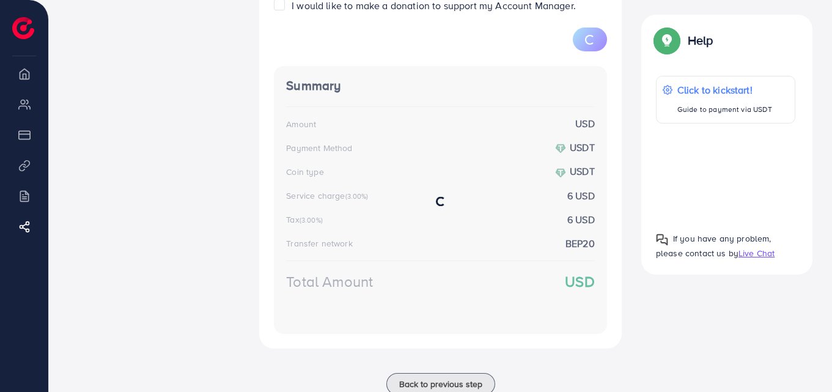
scroll to position [629, 0]
click at [336, 147] on div at bounding box center [440, 201] width 333 height 268
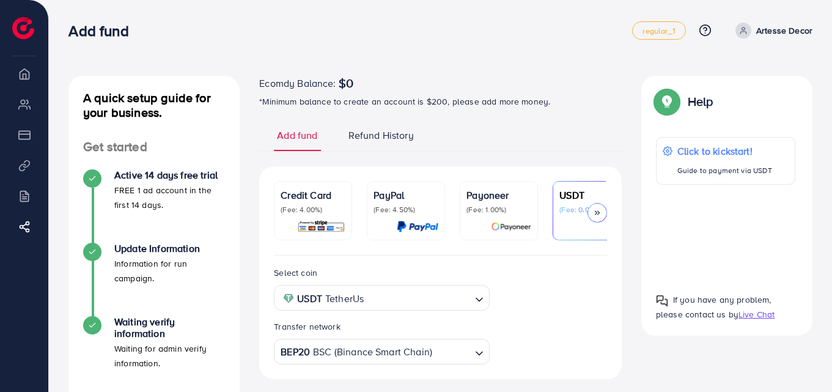
scroll to position [106, 0]
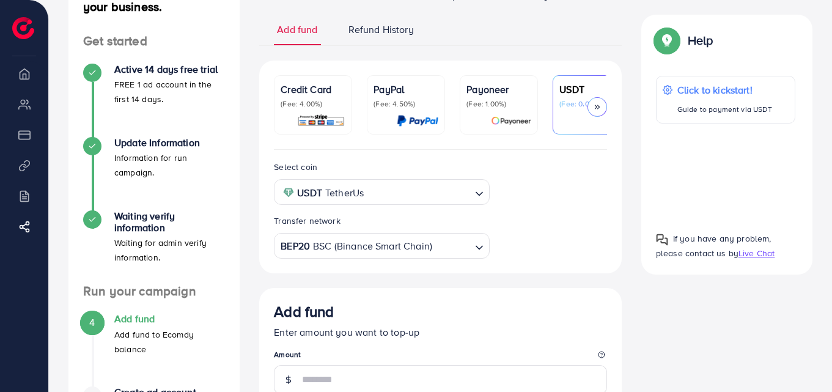
click at [287, 93] on p "Credit Card" at bounding box center [313, 89] width 65 height 15
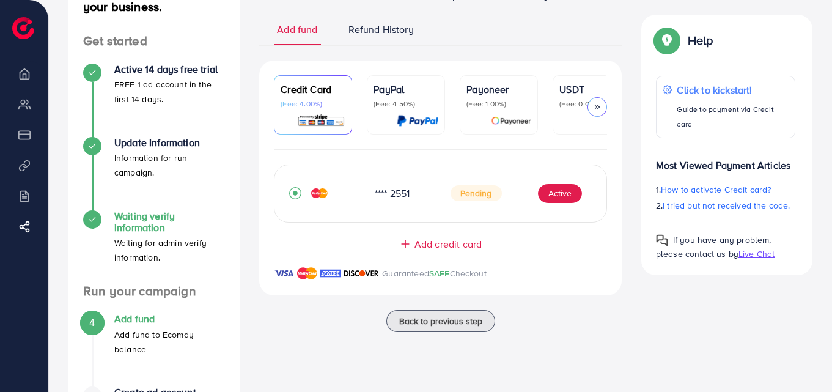
click at [126, 231] on h4 "Waiting verify information" at bounding box center [169, 221] width 111 height 23
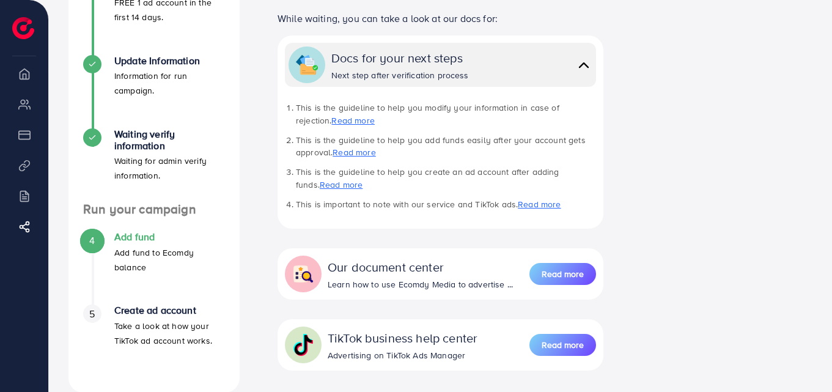
scroll to position [200, 0]
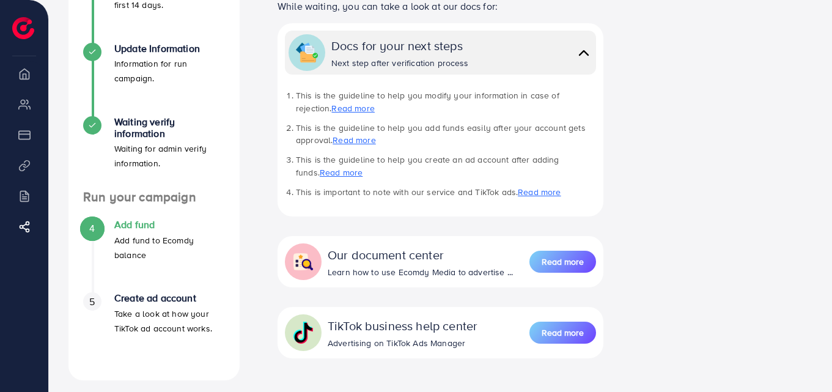
click at [134, 228] on h4 "Add fund" at bounding box center [169, 225] width 111 height 12
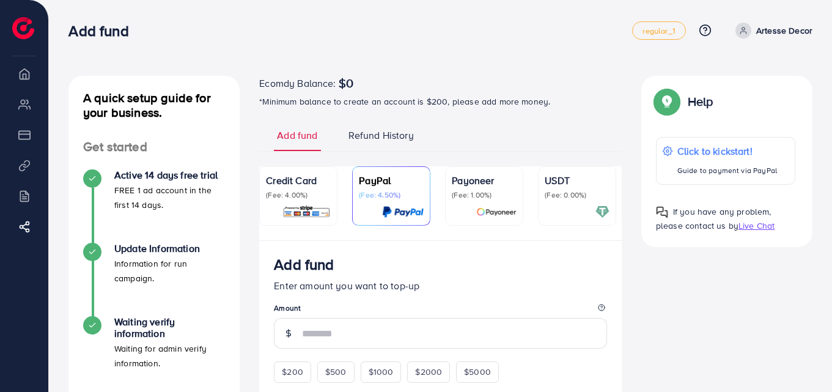
click at [151, 188] on p "FREE 1 ad account in the first 14 days." at bounding box center [169, 197] width 111 height 29
click at [161, 180] on h4 "Active 14 days free trial" at bounding box center [169, 175] width 111 height 12
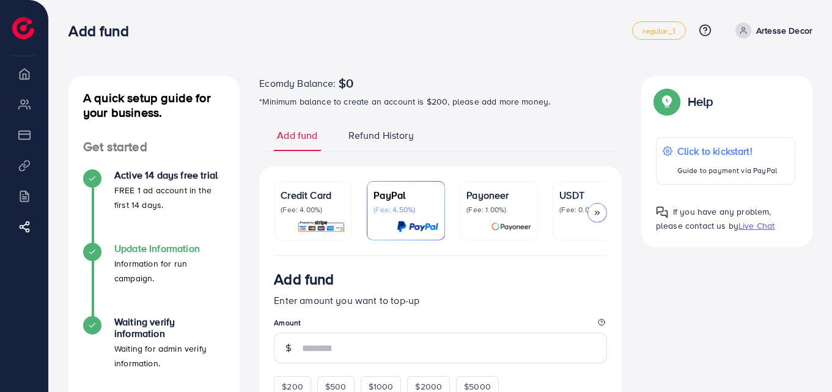
click at [145, 263] on p "Information for run campaign." at bounding box center [169, 270] width 111 height 29
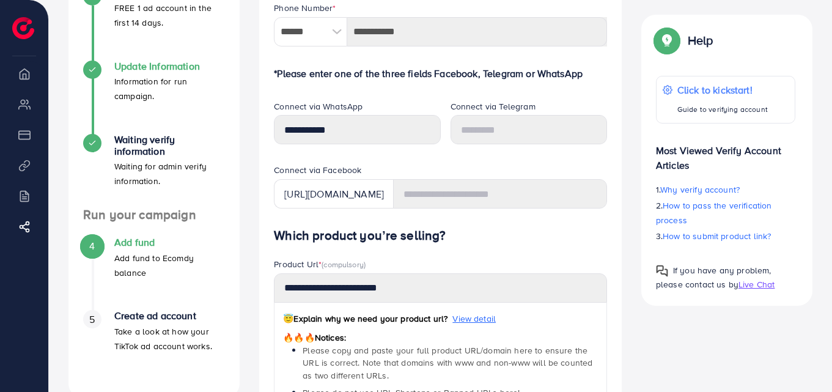
scroll to position [194, 0]
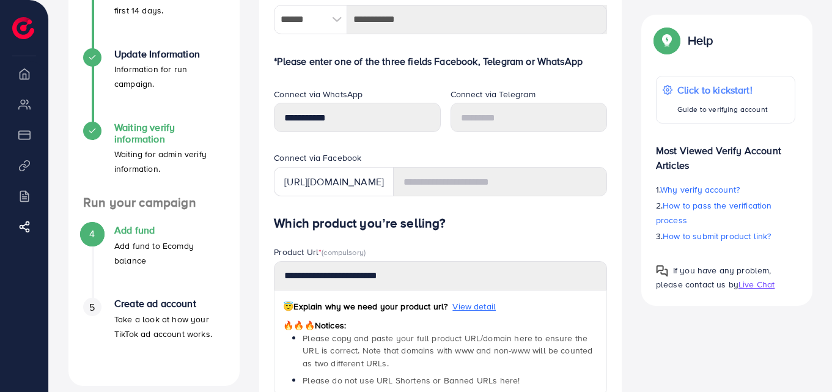
click at [122, 127] on h4 "Waiting verify information" at bounding box center [169, 133] width 111 height 23
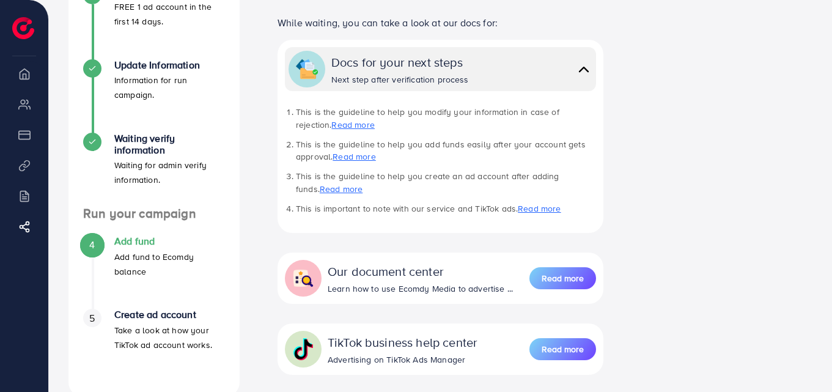
scroll to position [263, 0]
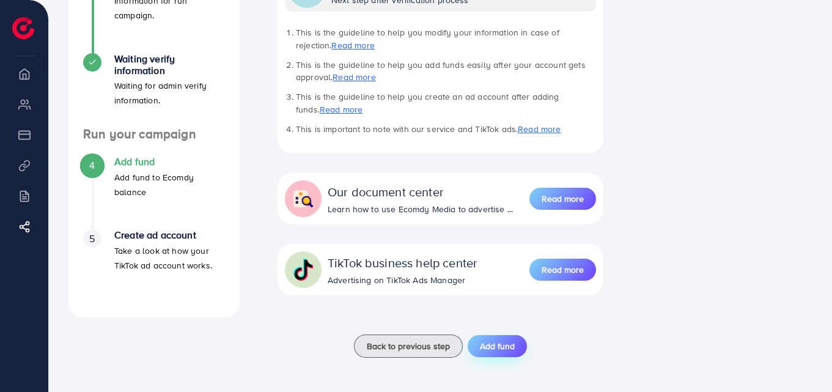
click at [488, 356] on button "Add fund" at bounding box center [497, 346] width 59 height 22
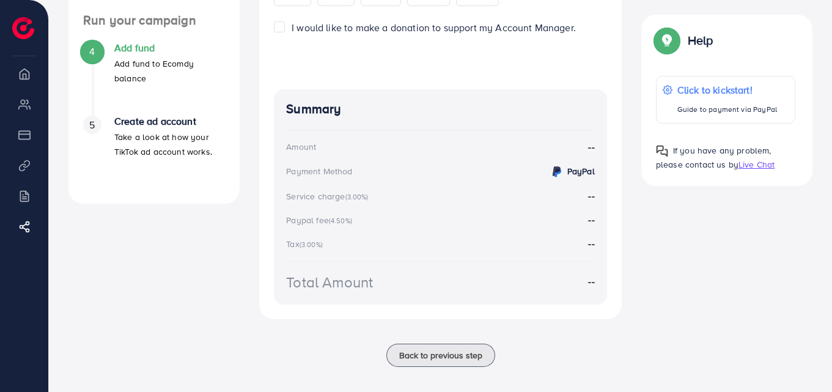
scroll to position [377, 0]
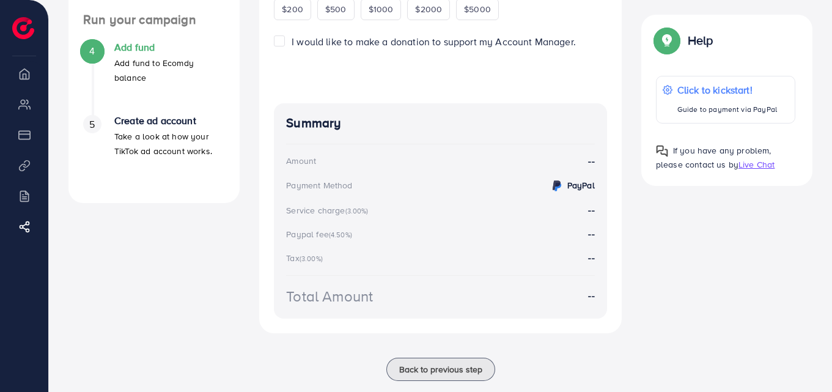
click at [527, 370] on div "Back to previous step" at bounding box center [440, 369] width 362 height 23
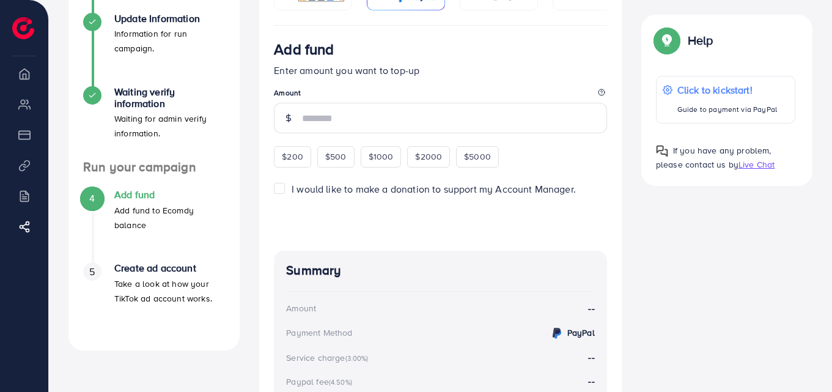
scroll to position [205, 0]
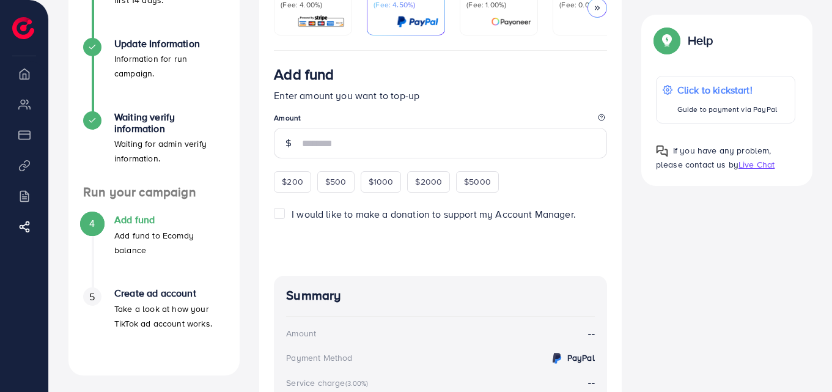
click at [31, 68] on li "Overview" at bounding box center [24, 73] width 48 height 24
click at [24, 37] on img at bounding box center [23, 28] width 22 height 22
